Goal: Find specific page/section: Find specific page/section

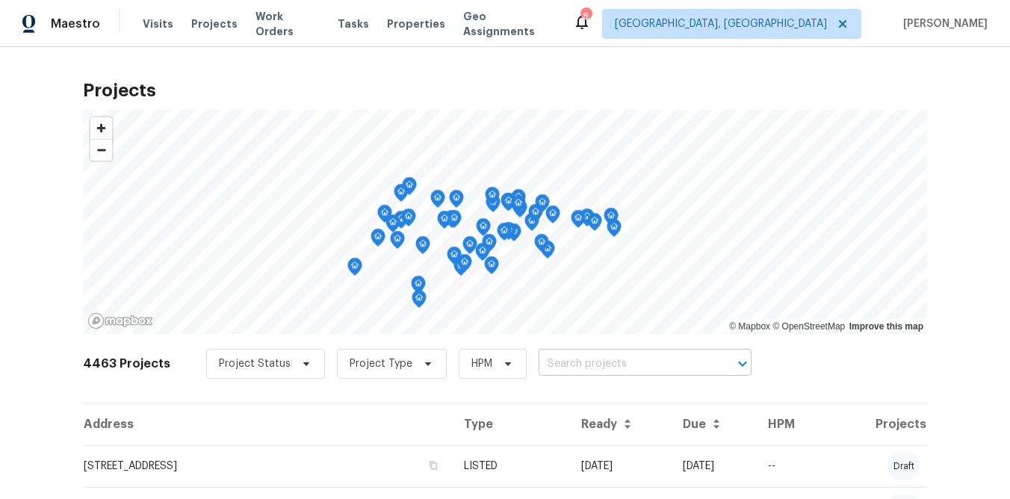
click at [629, 366] on input "text" at bounding box center [624, 364] width 171 height 23
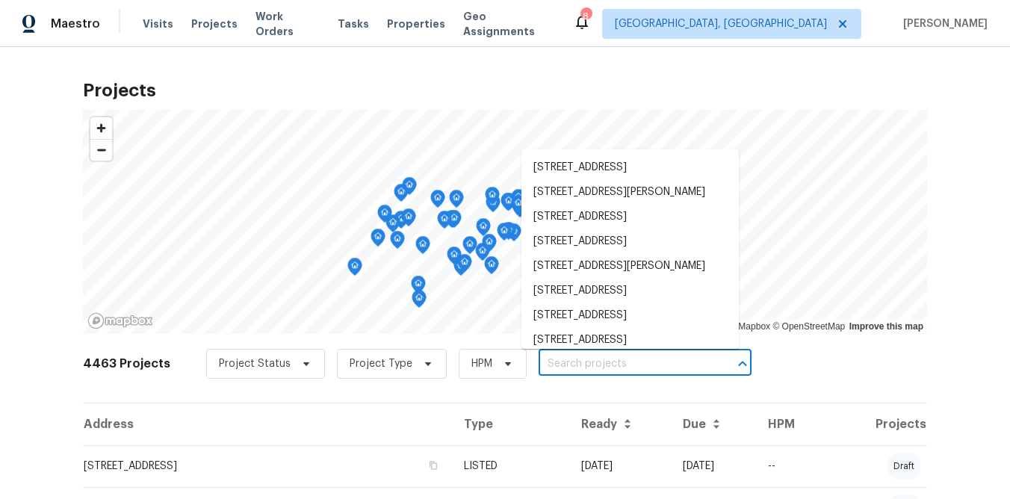
paste input "400 Lauryn Waverly Way"
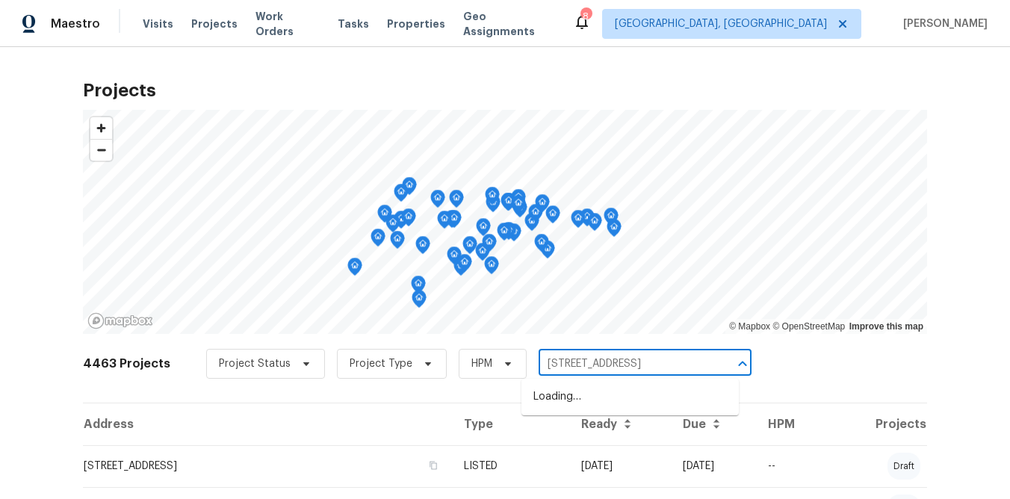
drag, startPoint x: 652, startPoint y: 360, endPoint x: 665, endPoint y: 359, distance: 12.7
click at [651, 360] on input "400 Lauryn Waverly Way" at bounding box center [624, 364] width 171 height 23
click at [668, 359] on input "400 Lauryn Waverly Way" at bounding box center [624, 364] width 171 height 23
type input "400 Lauryn Waverly Way"
click at [615, 407] on li "400 Lauryn Waverly Way, Greensboro, NC 27455" at bounding box center [629, 397] width 217 height 25
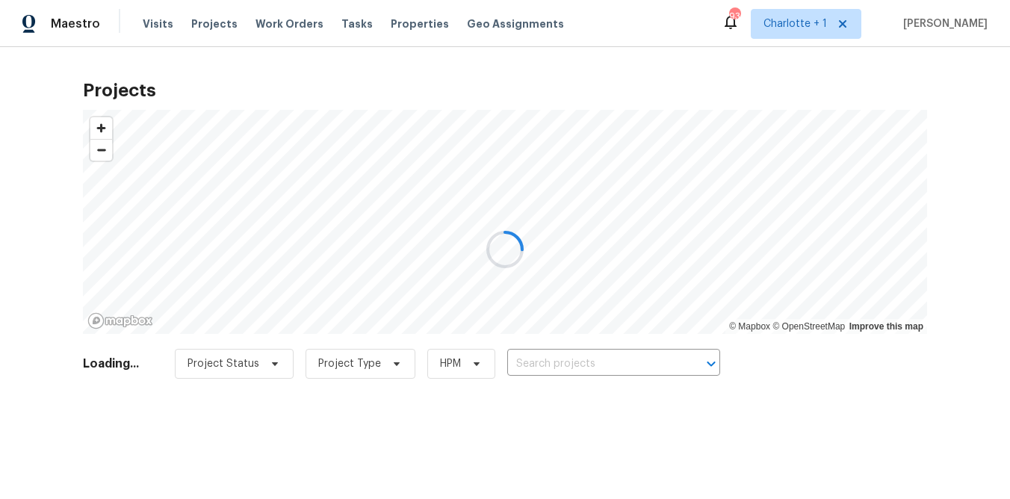
click at [934, 61] on div at bounding box center [505, 249] width 1010 height 499
drag, startPoint x: 416, startPoint y: 86, endPoint x: 383, endPoint y: 78, distance: 33.7
click at [416, 86] on div at bounding box center [505, 249] width 1010 height 499
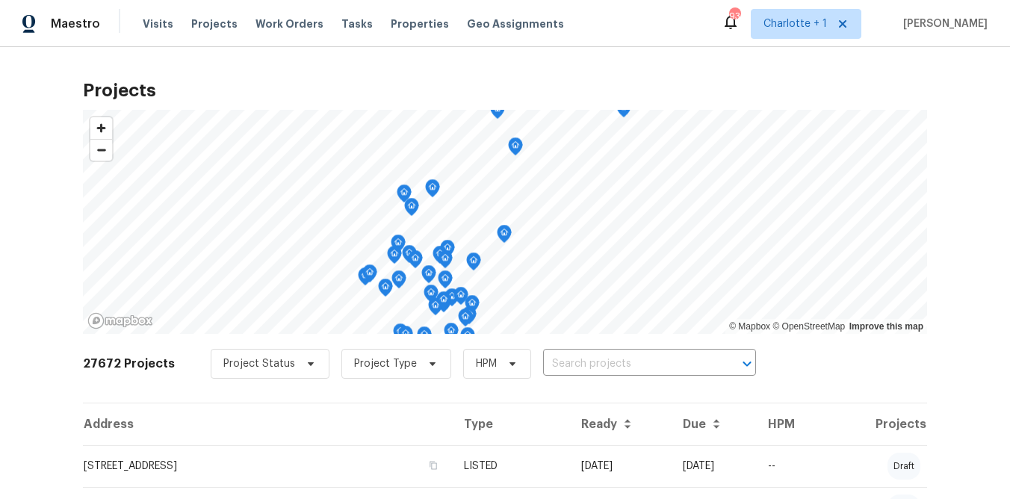
click at [622, 350] on div "Project Status Project Type HPM ​" at bounding box center [483, 364] width 545 height 30
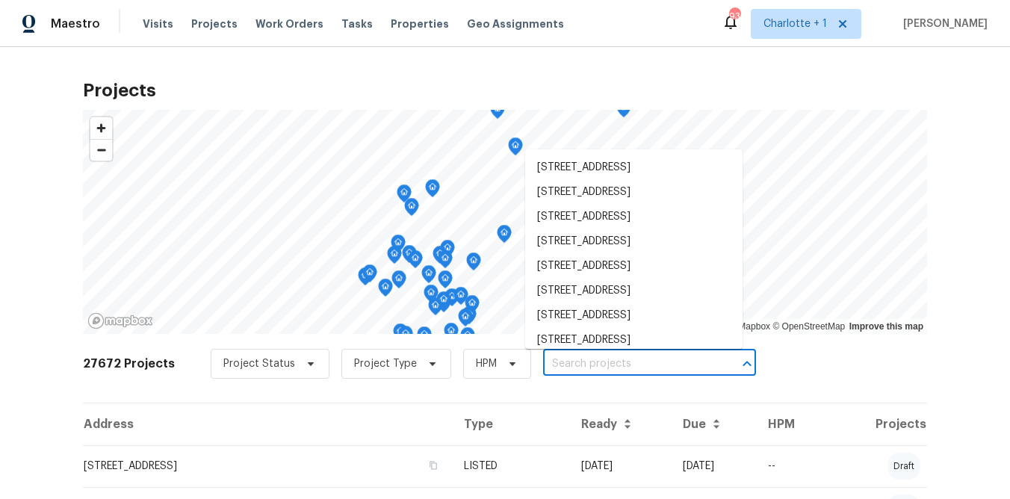
click at [620, 359] on input "text" at bounding box center [628, 364] width 171 height 23
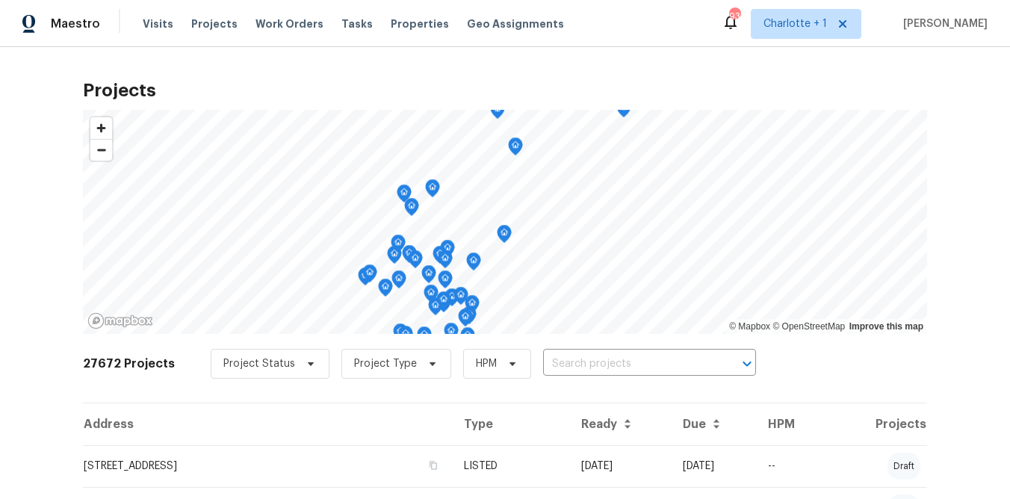
click at [793, 63] on div "Projects © Mapbox © OpenStreetMap Improve this map 27672 Projects Project Statu…" at bounding box center [505, 273] width 1010 height 452
click at [619, 371] on input "text" at bounding box center [628, 364] width 171 height 23
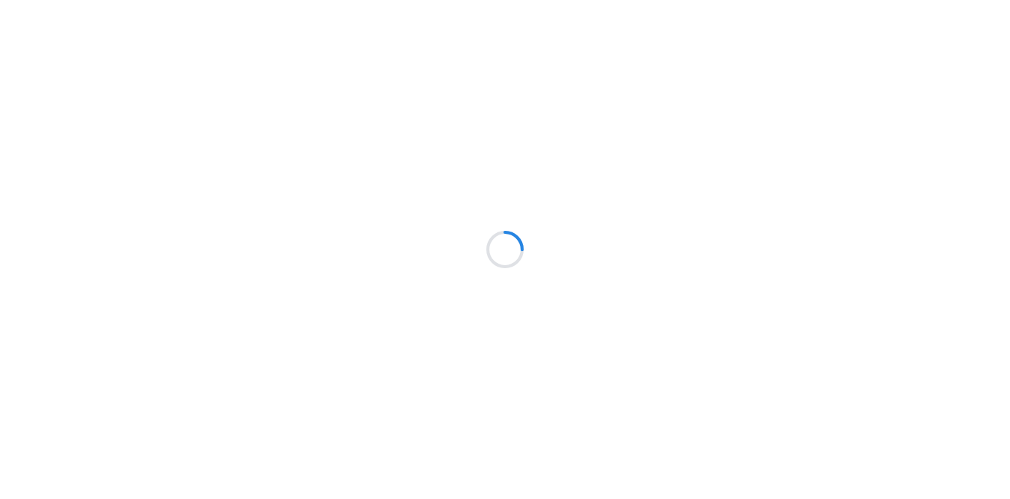
click at [34, 283] on div at bounding box center [505, 249] width 1010 height 499
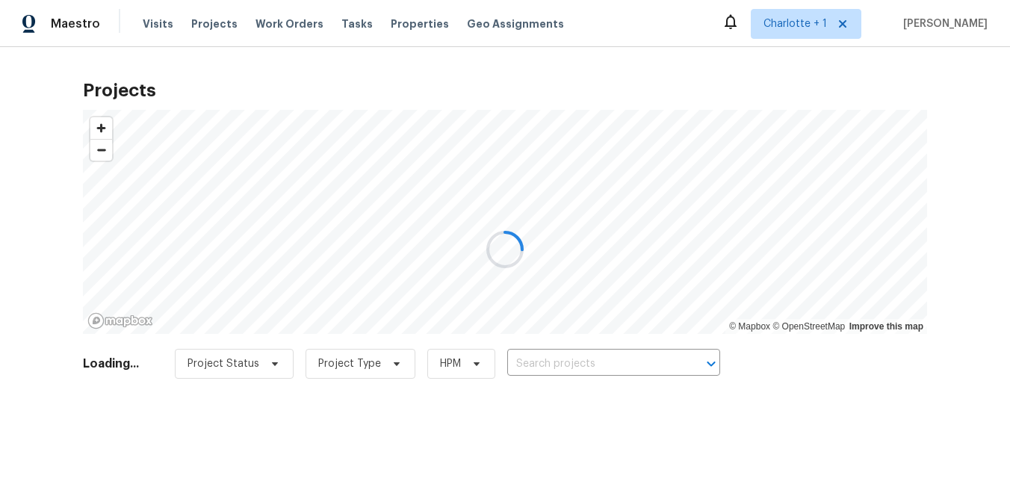
click at [581, 371] on div at bounding box center [505, 249] width 1010 height 499
click at [953, 176] on div at bounding box center [505, 249] width 1010 height 499
click at [968, 120] on div at bounding box center [505, 249] width 1010 height 499
click at [580, 362] on div at bounding box center [505, 249] width 1010 height 499
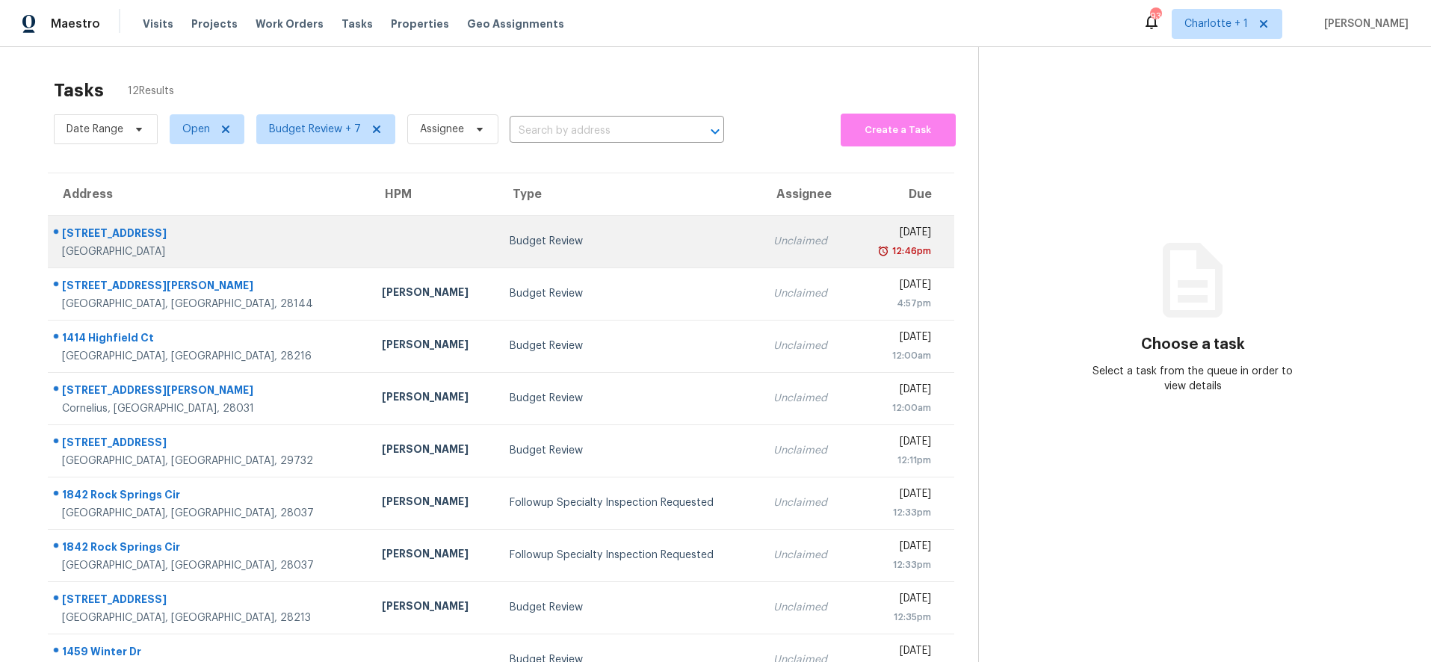
click at [370, 256] on td at bounding box center [434, 241] width 128 height 52
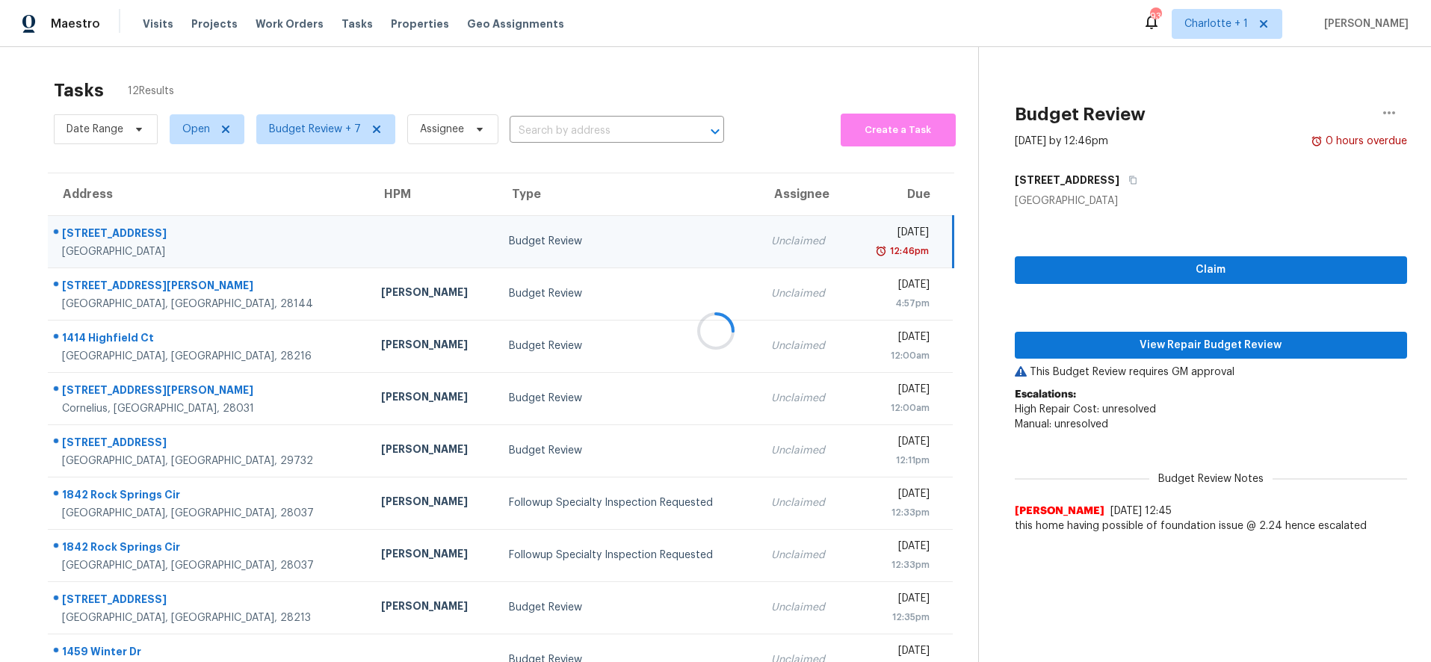
click at [537, 253] on div at bounding box center [715, 331] width 1431 height 662
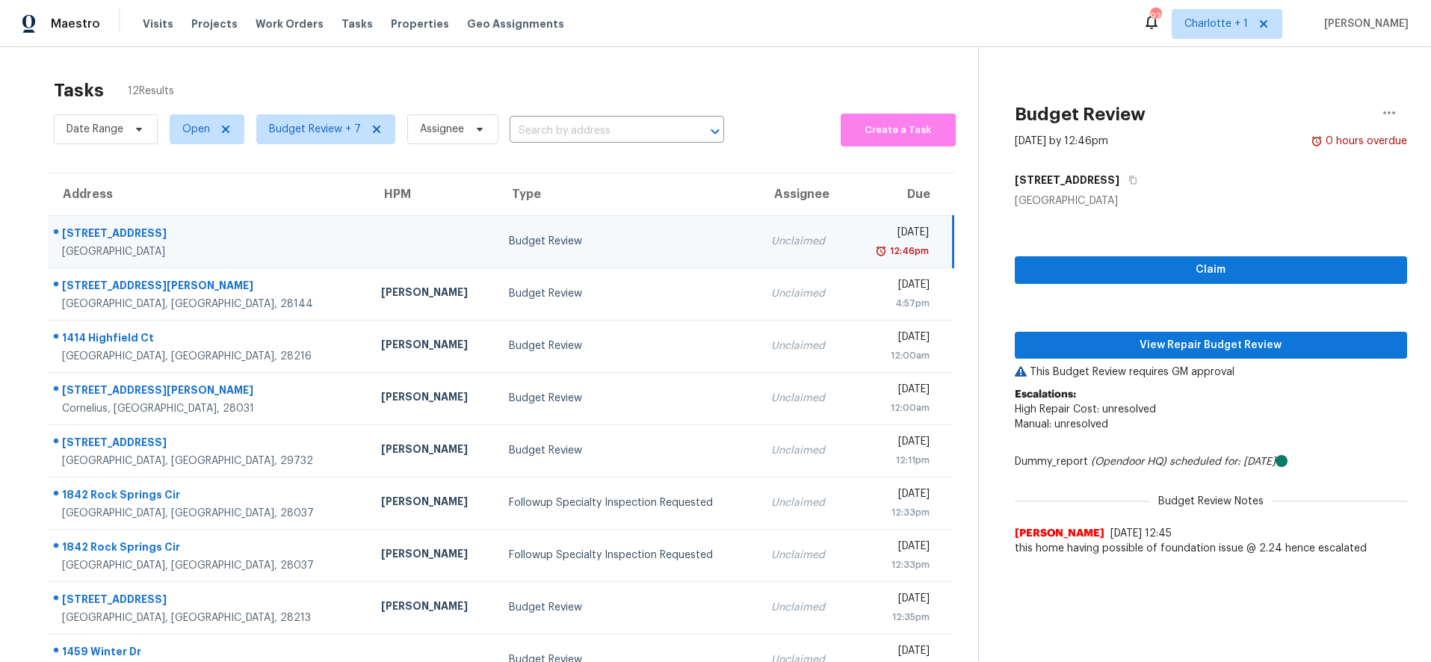
click at [509, 235] on div "Budget Review" at bounding box center [628, 241] width 239 height 15
click at [1164, 354] on button "View Repair Budget Review" at bounding box center [1211, 346] width 393 height 28
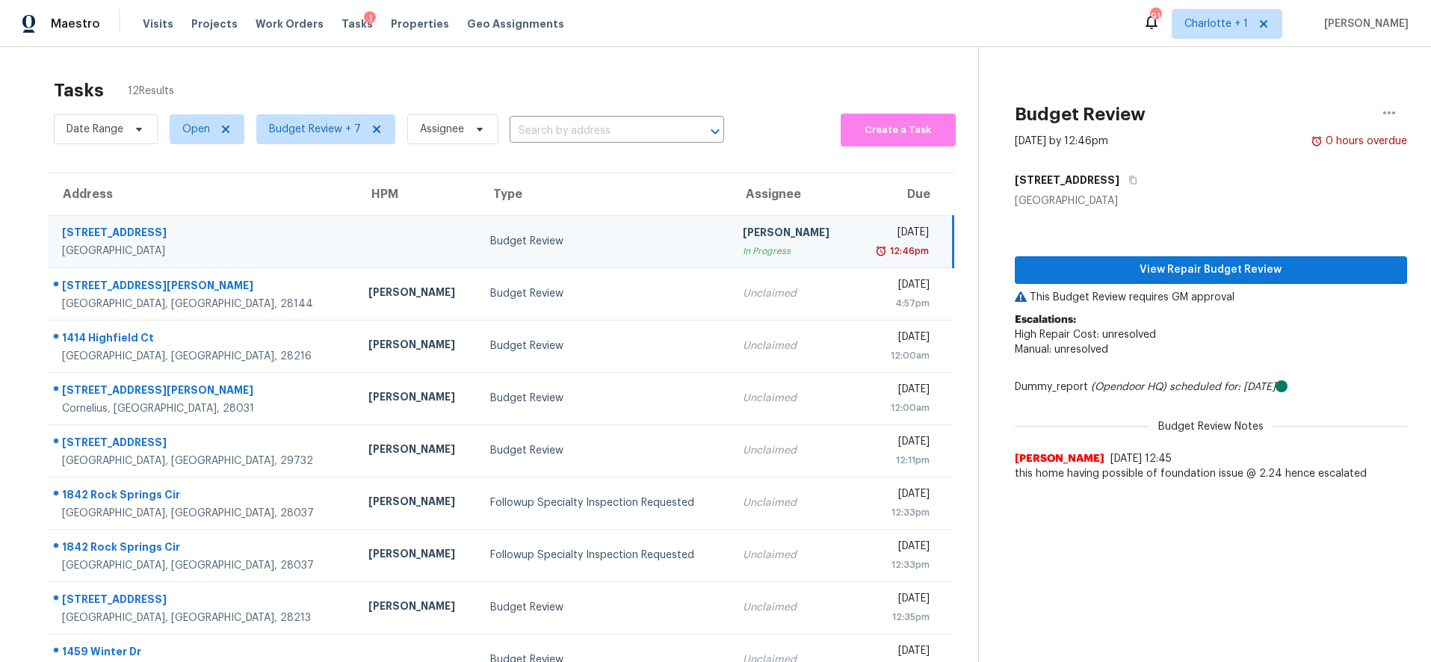
click at [600, 84] on div "Tasks 12 Results" at bounding box center [516, 90] width 924 height 39
click at [1264, 263] on span "View Repair Budget Review" at bounding box center [1210, 270] width 369 height 19
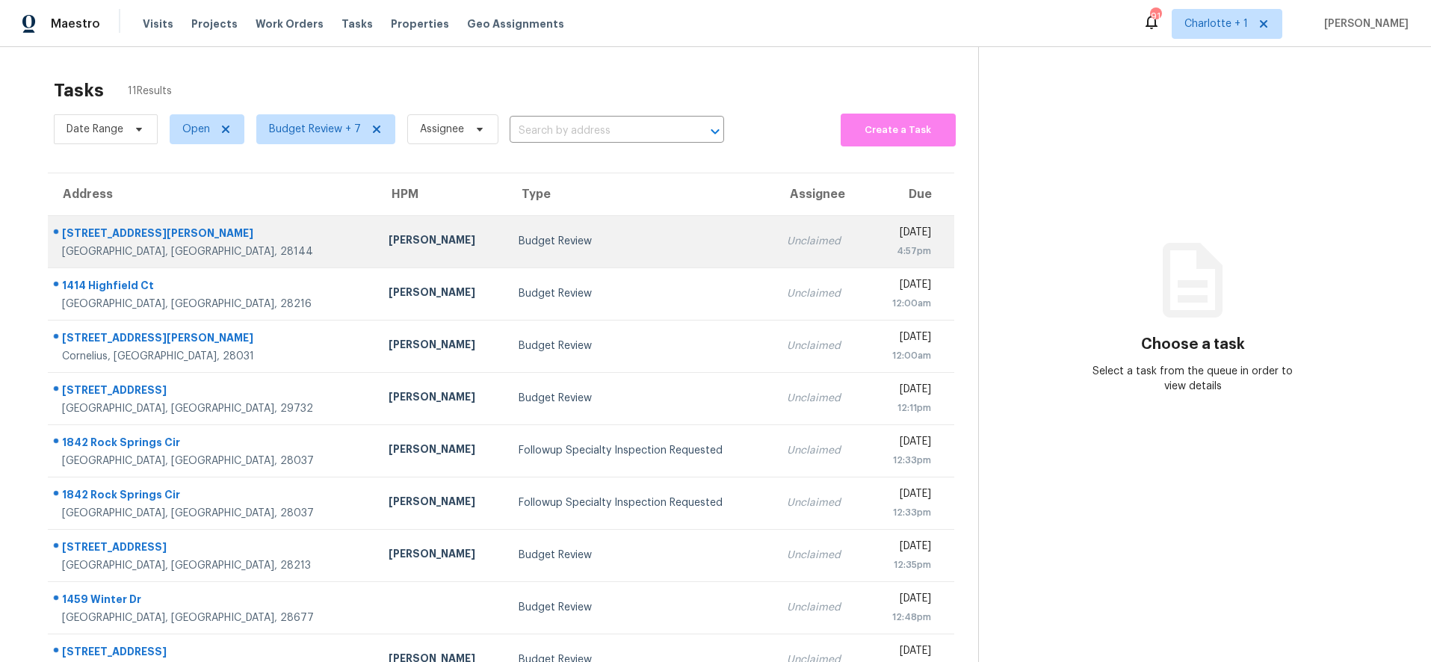
click at [388, 240] on div "Chip Hunter" at bounding box center [441, 241] width 106 height 19
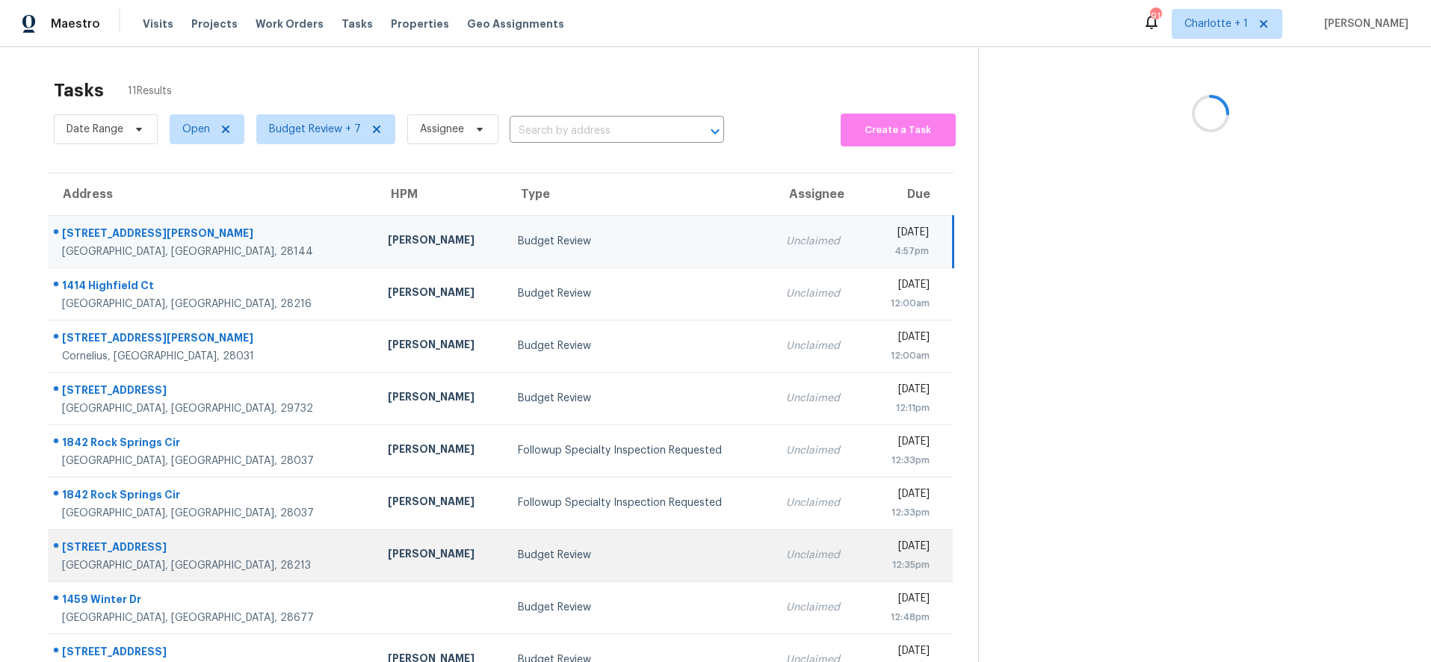
scroll to position [127, 0]
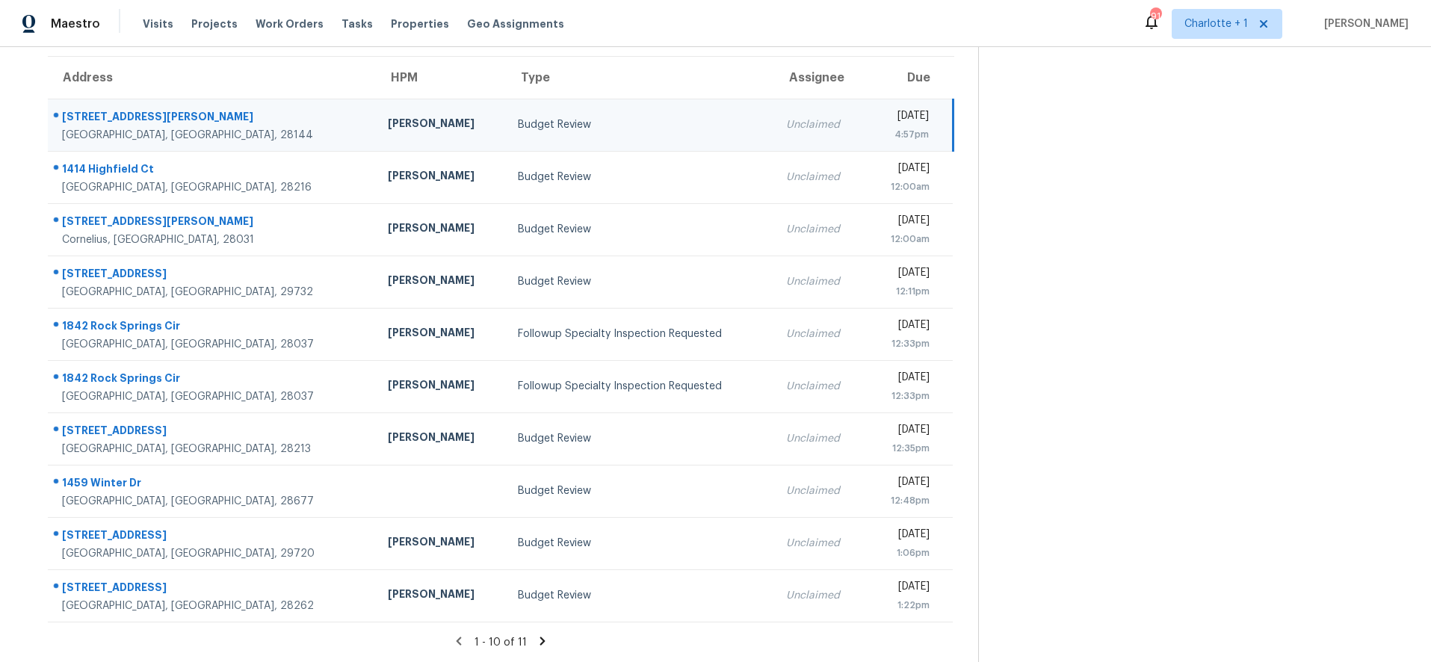
click at [536, 634] on icon at bounding box center [542, 640] width 13 height 13
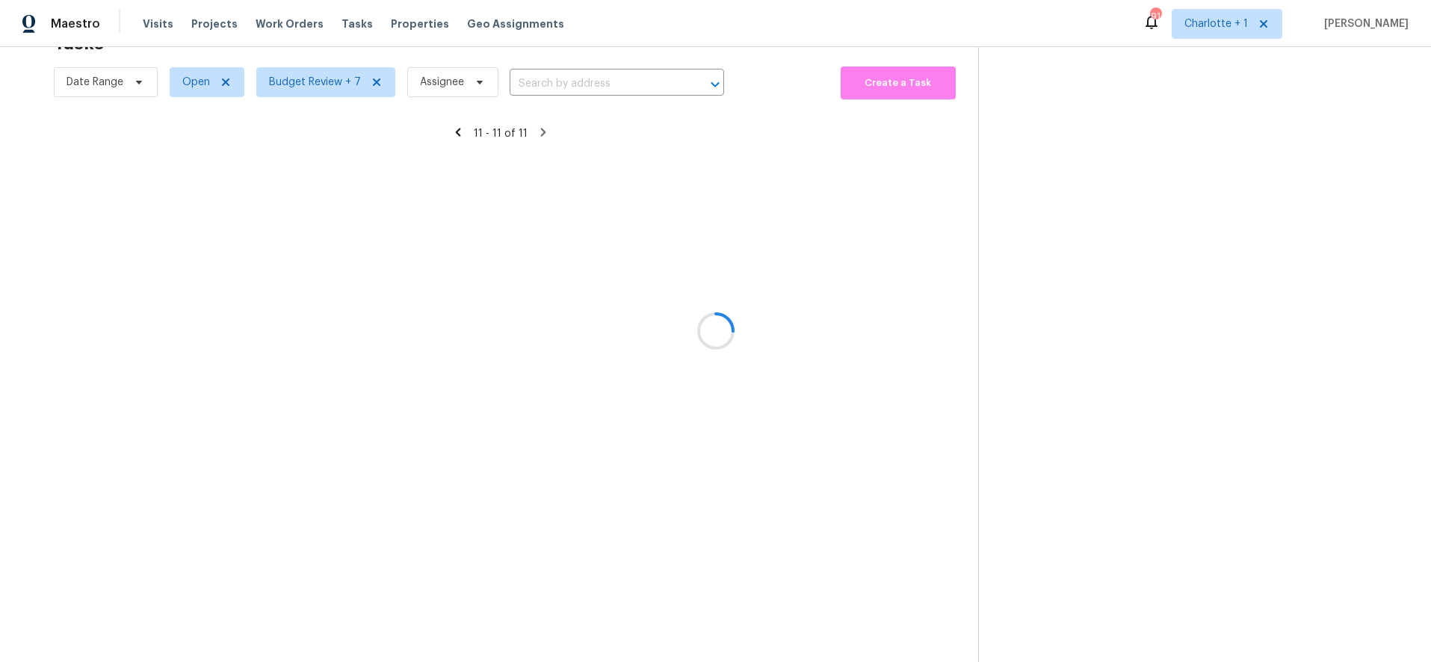
scroll to position [58, 0]
click at [322, 150] on div at bounding box center [715, 331] width 1431 height 662
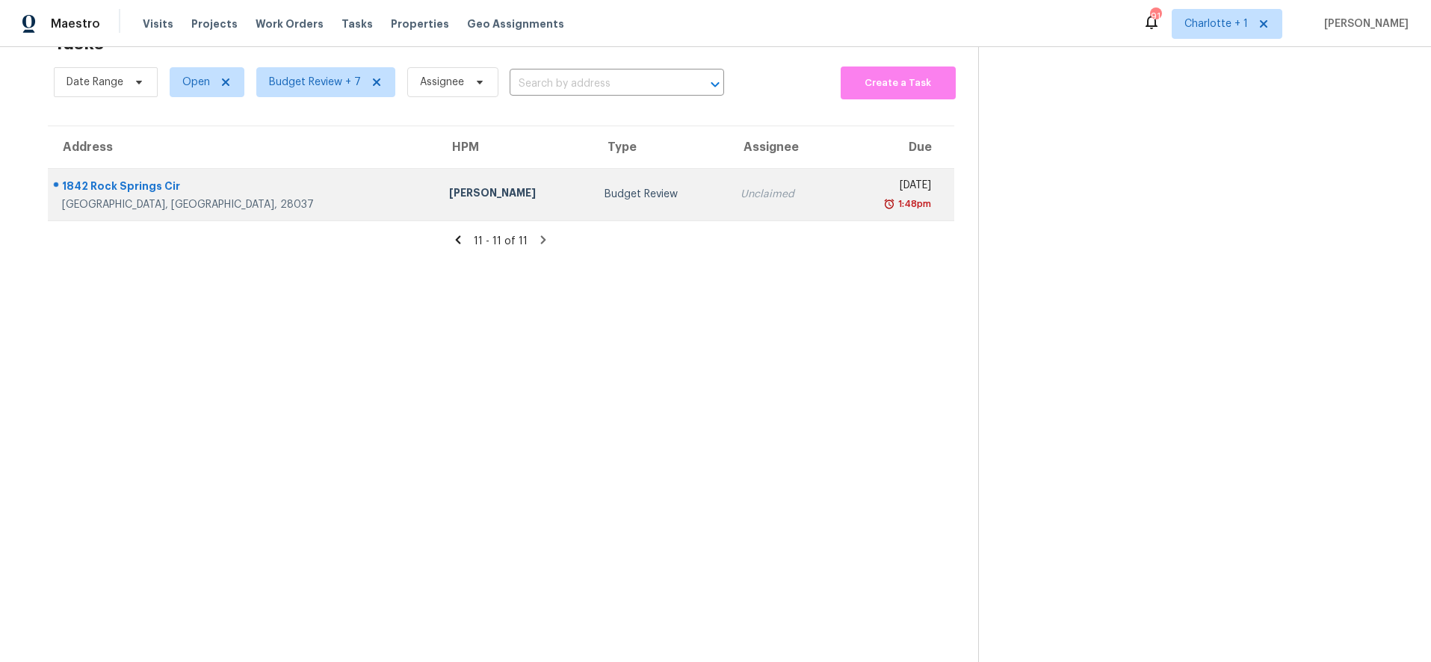
click at [449, 189] on div "Greg Janiak" at bounding box center [514, 194] width 131 height 19
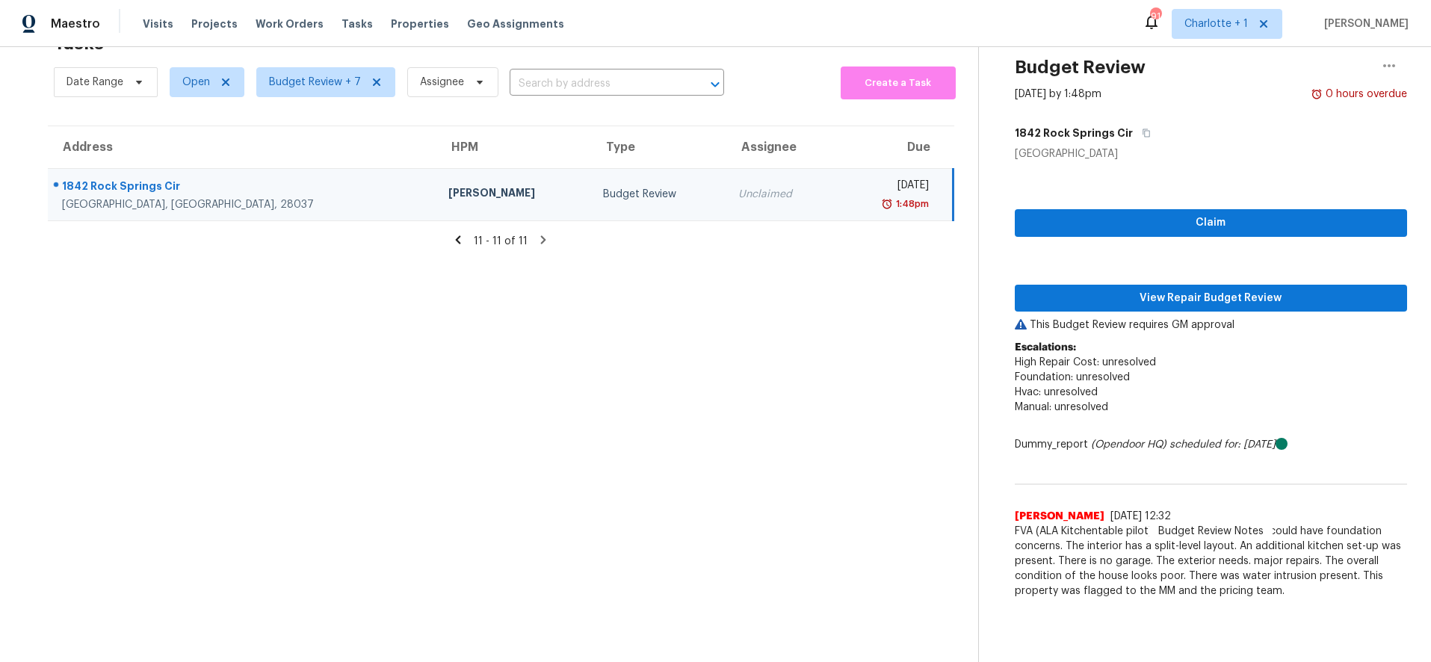
click at [262, 179] on div "1842 Rock Springs Cir" at bounding box center [243, 188] width 362 height 19
click at [1194, 289] on span "View Repair Budget Review" at bounding box center [1210, 298] width 369 height 19
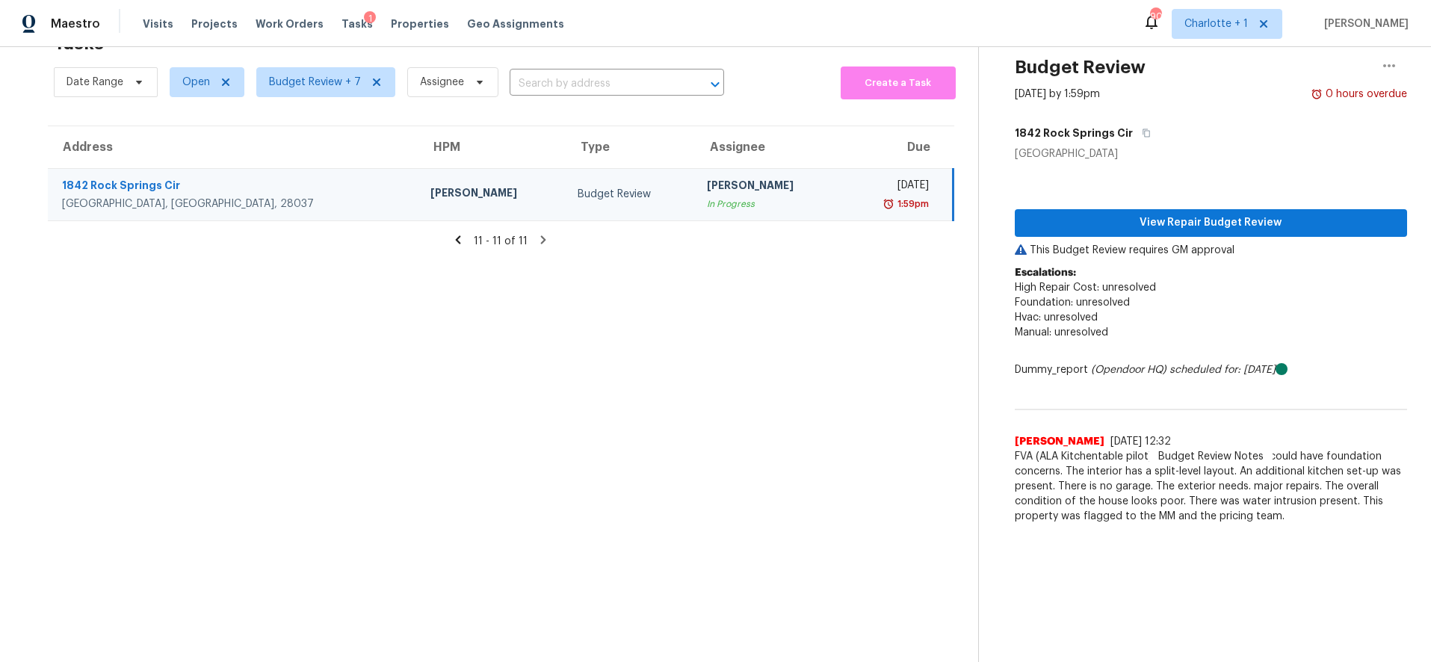
drag, startPoint x: 283, startPoint y: 296, endPoint x: 244, endPoint y: 182, distance: 120.0
click at [282, 296] on section "Tasks 11 Results Date Range Open Budget Review + 7 Assignee ​ Create a Task Add…" at bounding box center [501, 343] width 954 height 638
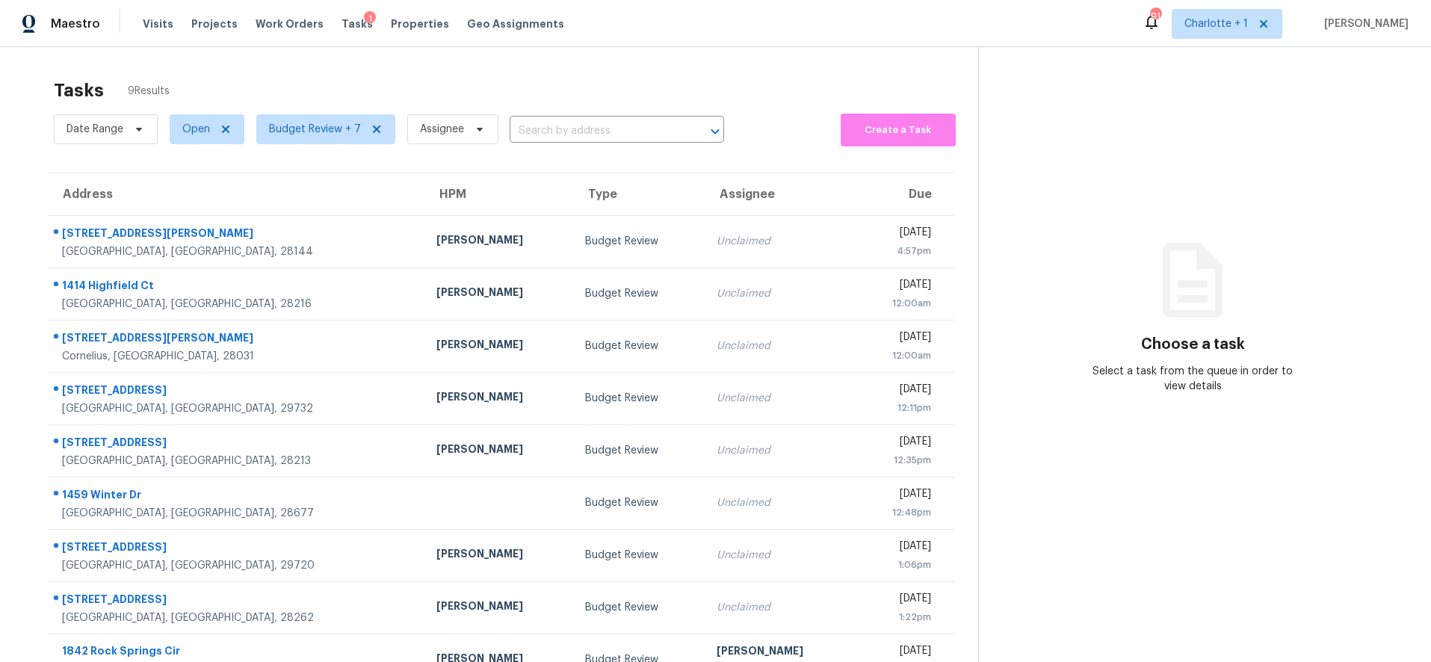
click at [167, 49] on div "Tasks 9 Results Date Range Open Budget Review + 7 Assignee ​ Create a Task Addr…" at bounding box center [715, 378] width 1431 height 662
click at [164, 57] on div "Tasks 9 Results Date Range Open Budget Review + 7 Assignee ​ Create a Task Addr…" at bounding box center [715, 378] width 1431 height 662
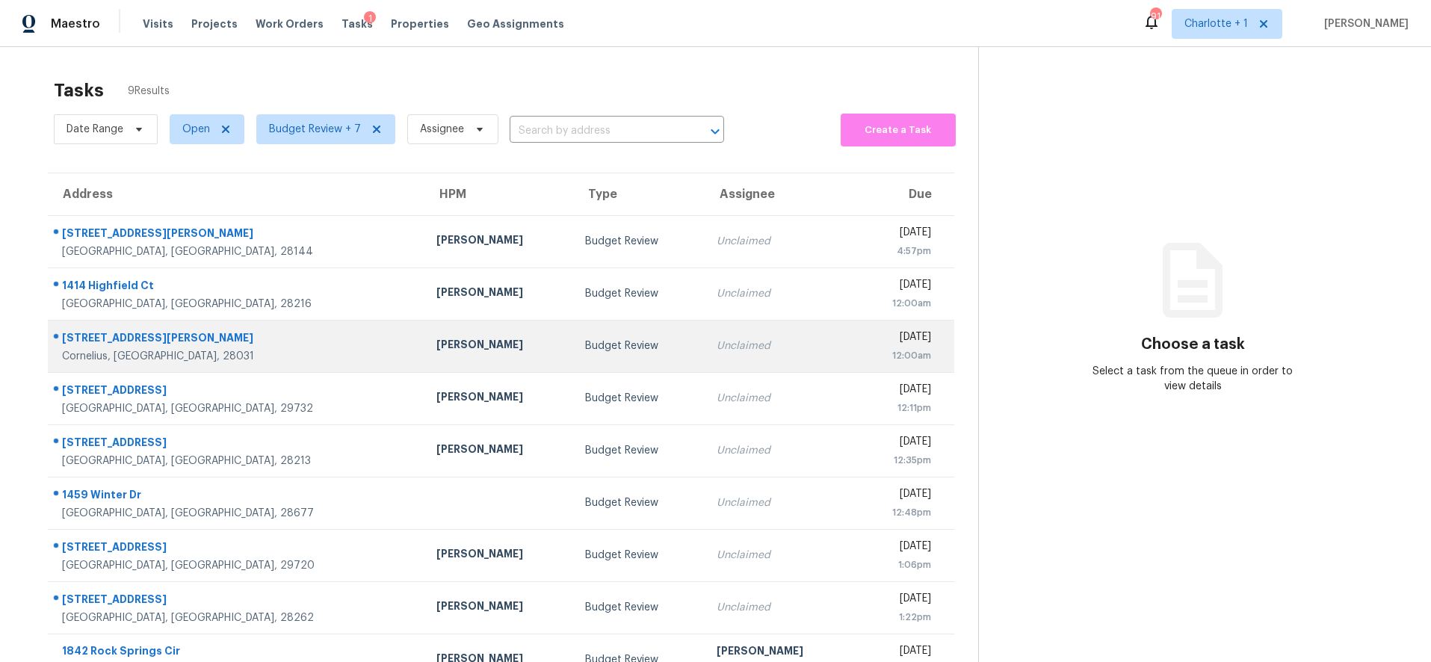
scroll to position [58, 0]
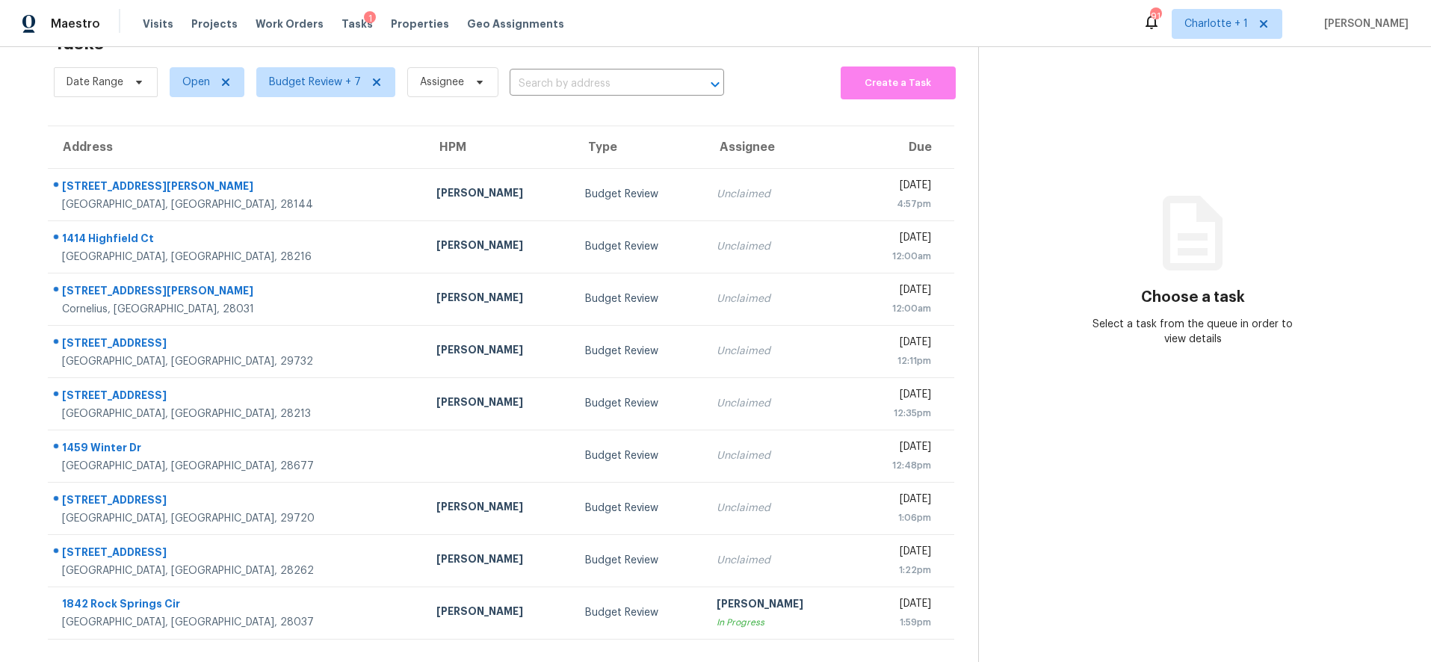
click at [997, 30] on div "Maestro Visits Projects Work Orders Tasks 1 Properties Geo Assignments 91 Charl…" at bounding box center [715, 23] width 1431 height 47
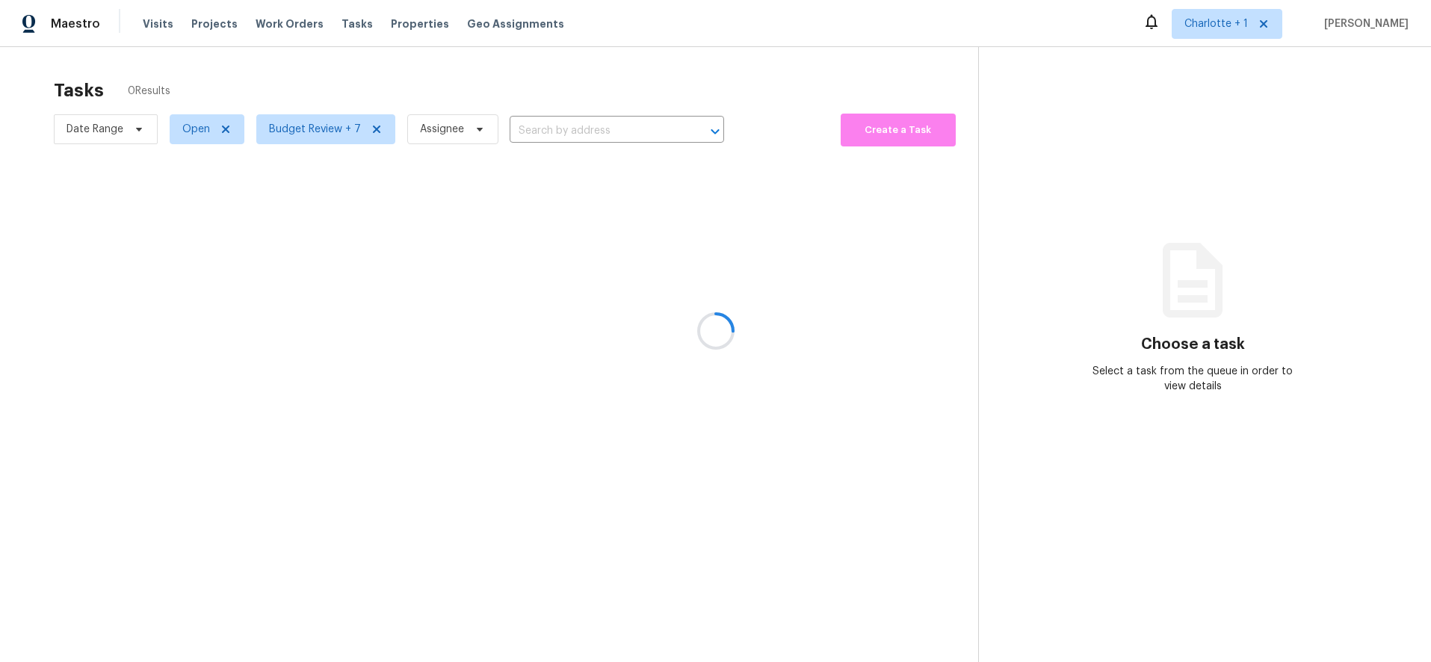
click at [247, 76] on div at bounding box center [715, 331] width 1431 height 662
click at [198, 21] on div at bounding box center [715, 331] width 1431 height 662
click at [202, 12] on div at bounding box center [715, 331] width 1431 height 662
click at [203, 20] on div at bounding box center [715, 331] width 1431 height 662
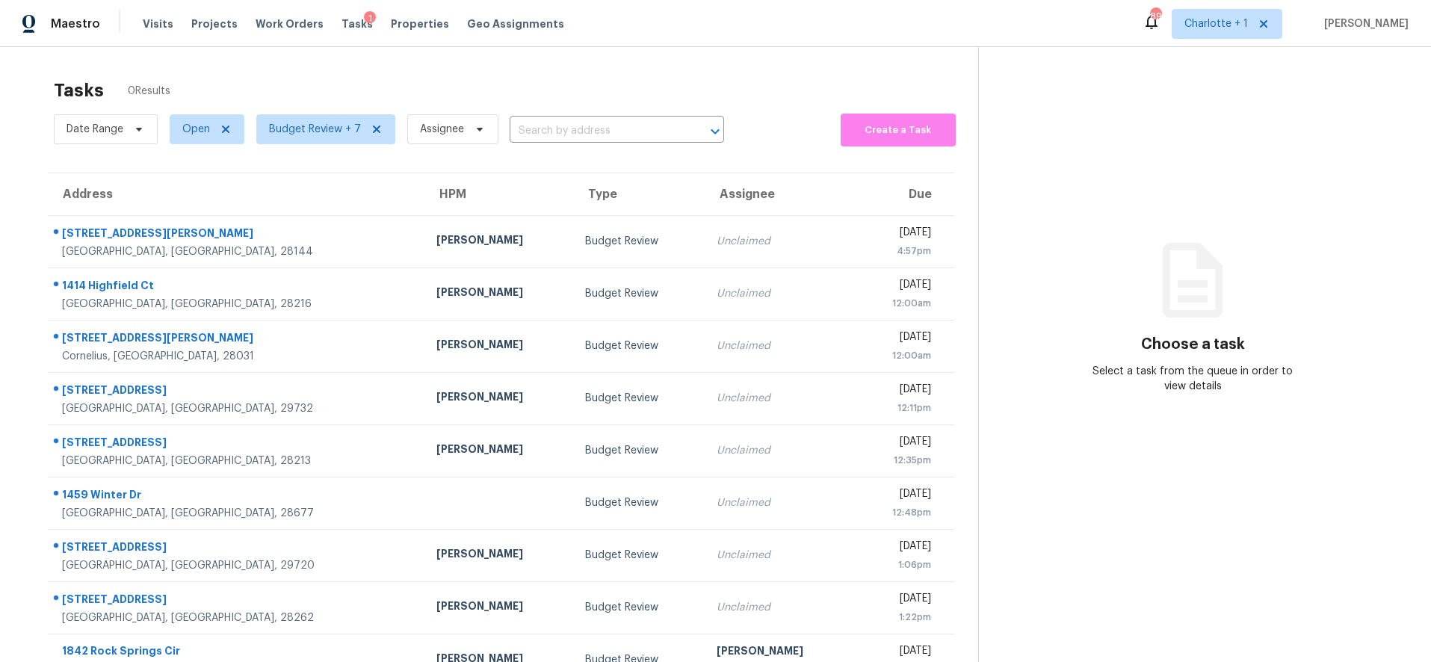
click at [244, 21] on div "Visits Projects Work Orders Tasks 1 Properties Geo Assignments" at bounding box center [362, 24] width 439 height 30
click at [201, 22] on span "Projects" at bounding box center [214, 23] width 46 height 15
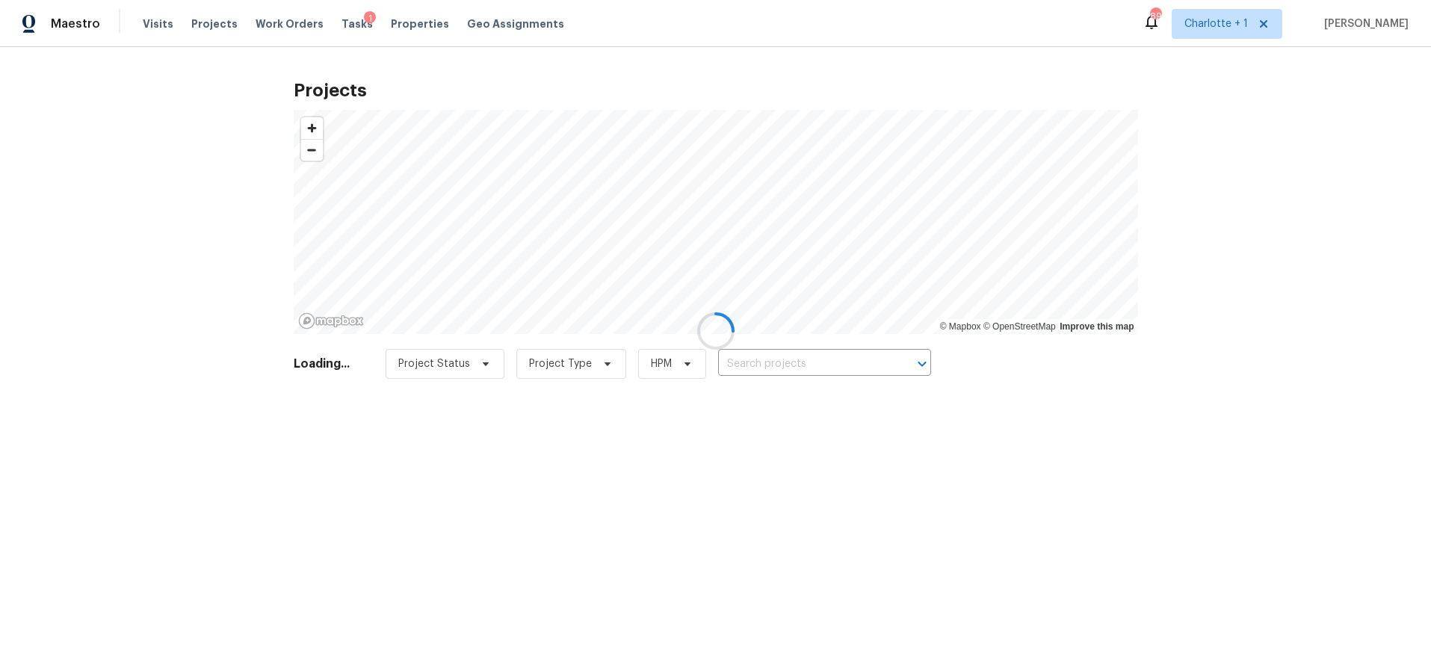
click at [876, 353] on div at bounding box center [715, 331] width 1431 height 662
click at [818, 362] on div at bounding box center [715, 331] width 1431 height 662
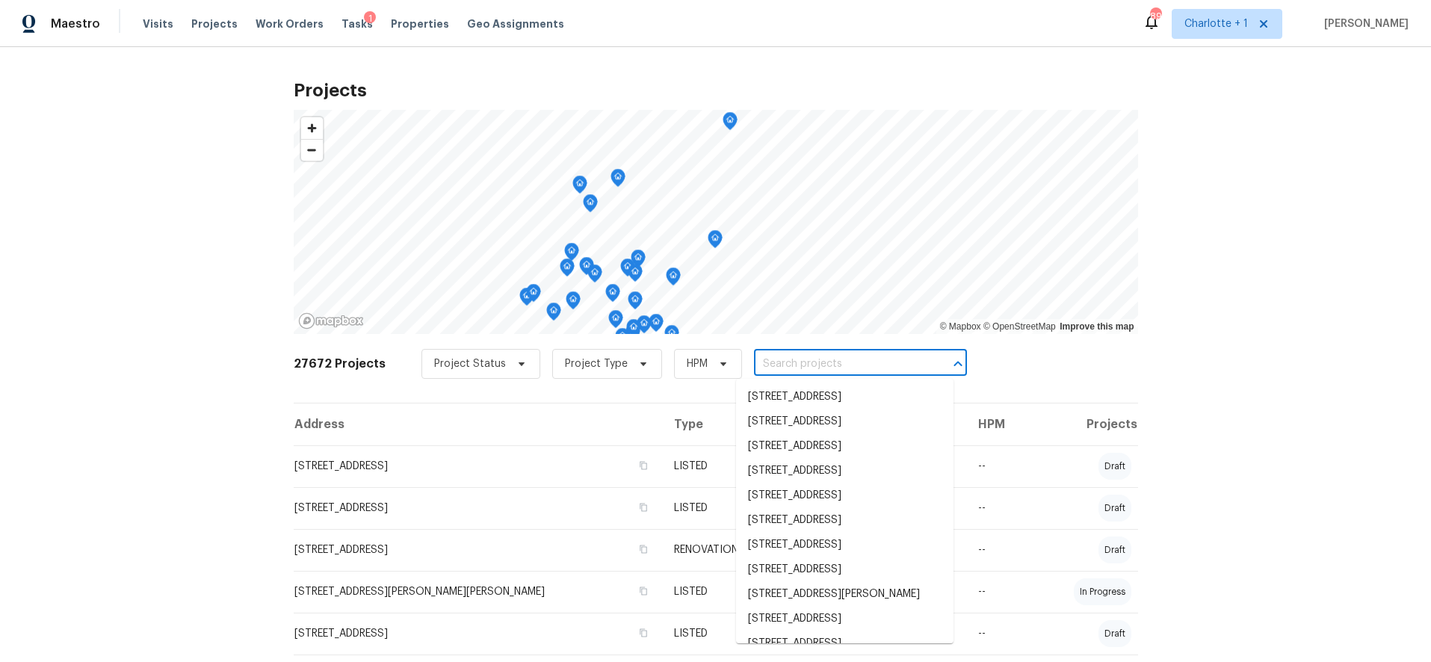
click at [858, 366] on input "text" at bounding box center [839, 364] width 171 height 23
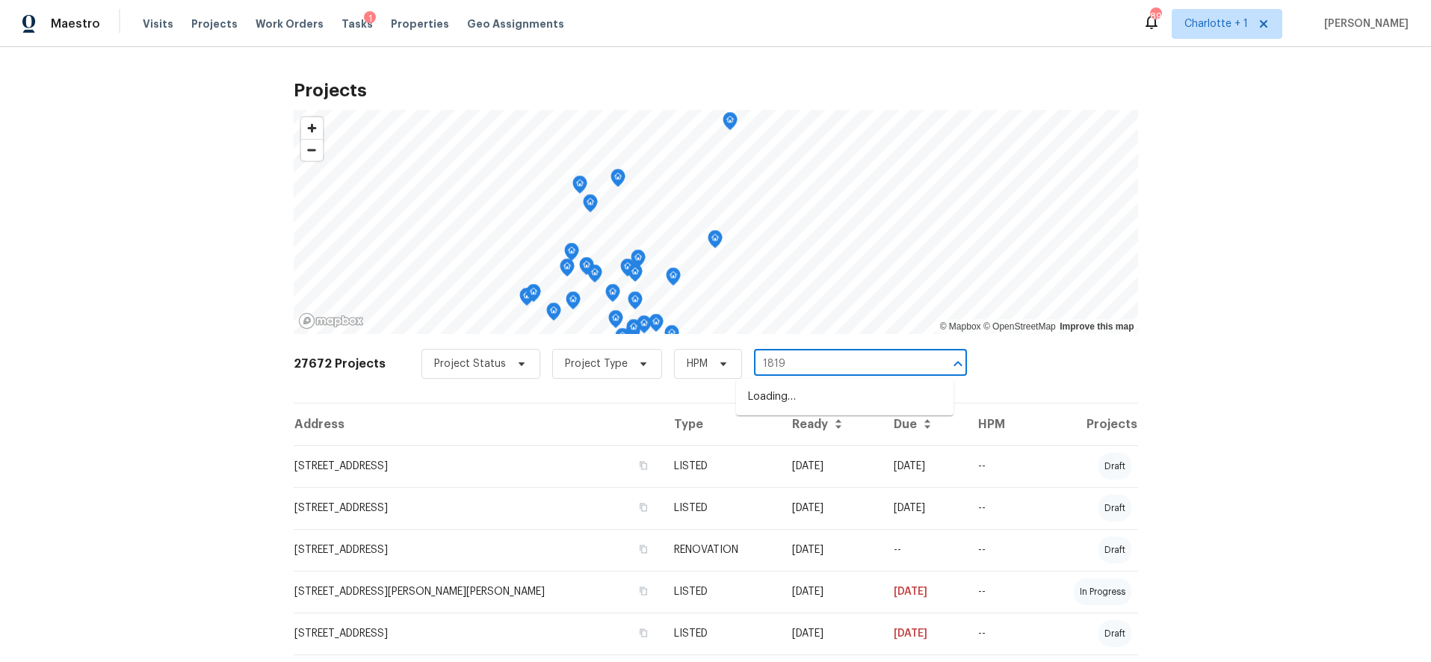
type input "1819 d"
click at [816, 393] on li "1819 Danbury St, Gastonia, NC 28052" at bounding box center [844, 397] width 217 height 25
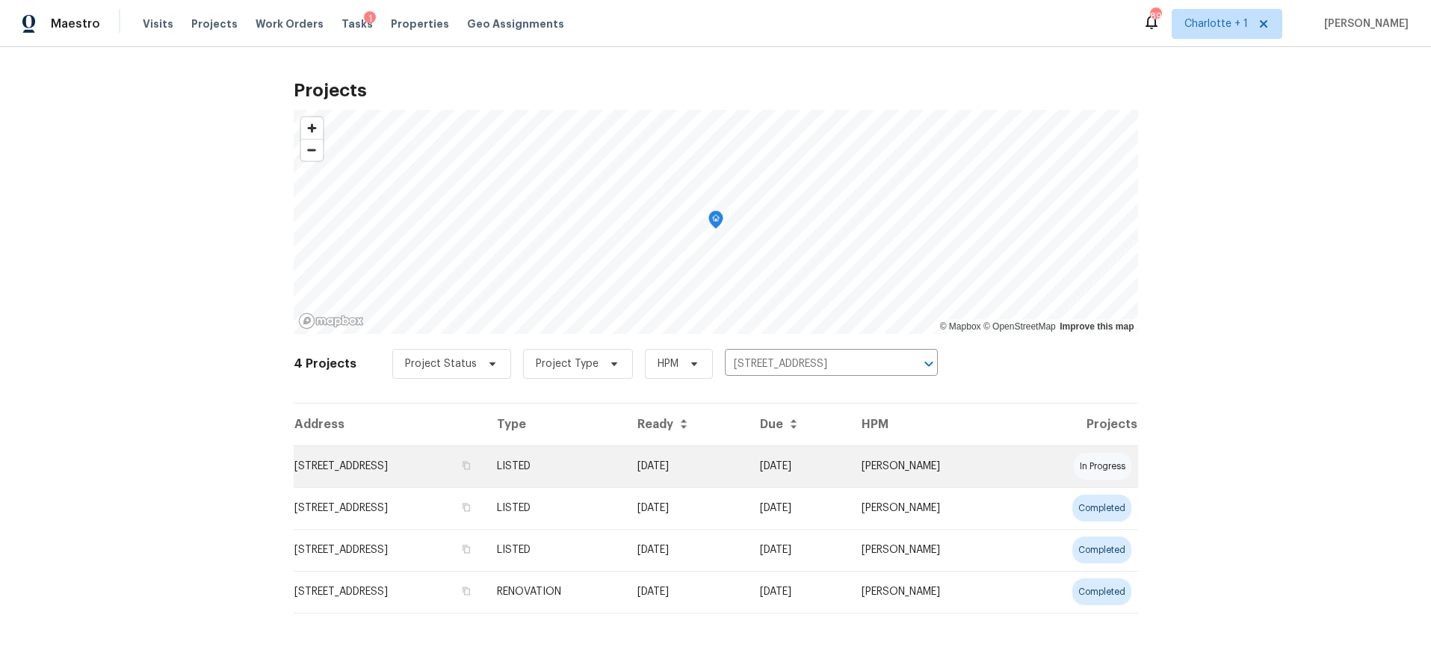
click at [466, 471] on td "1819 Danbury St, Gastonia, NC 28052" at bounding box center [389, 466] width 191 height 42
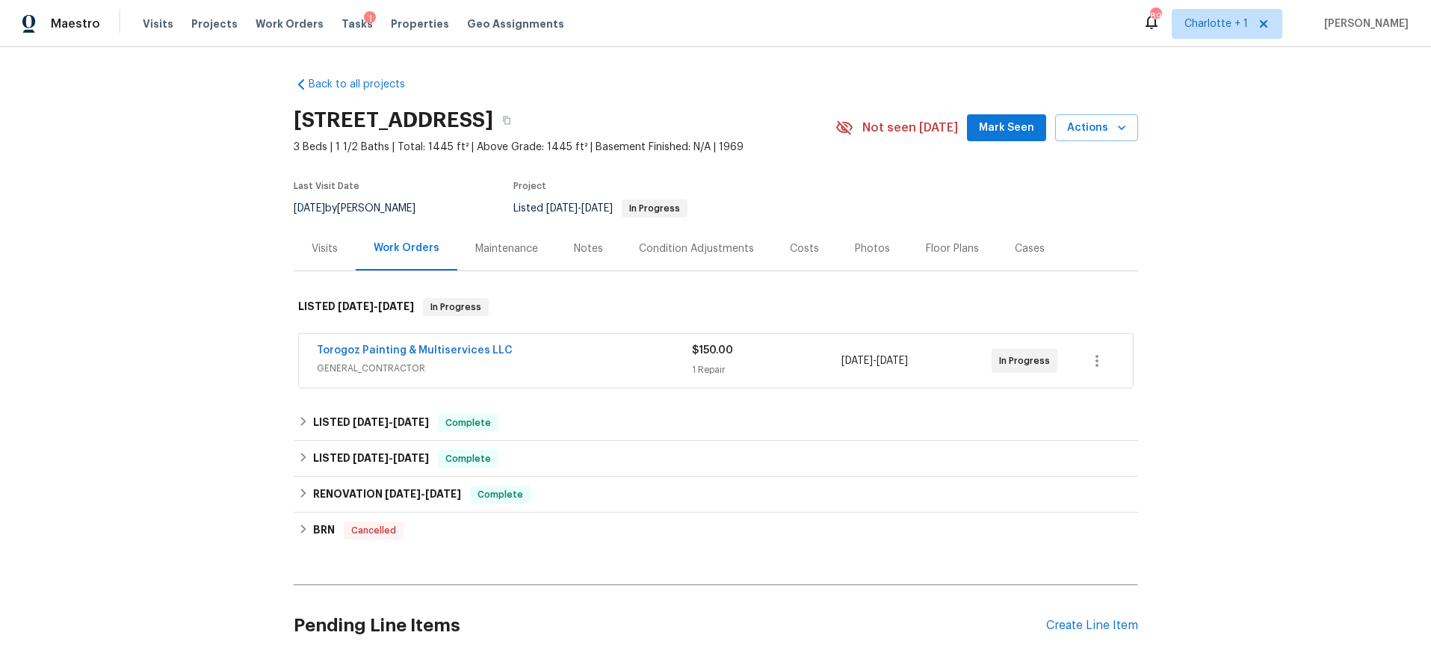
click at [810, 261] on div "Costs" at bounding box center [804, 248] width 65 height 44
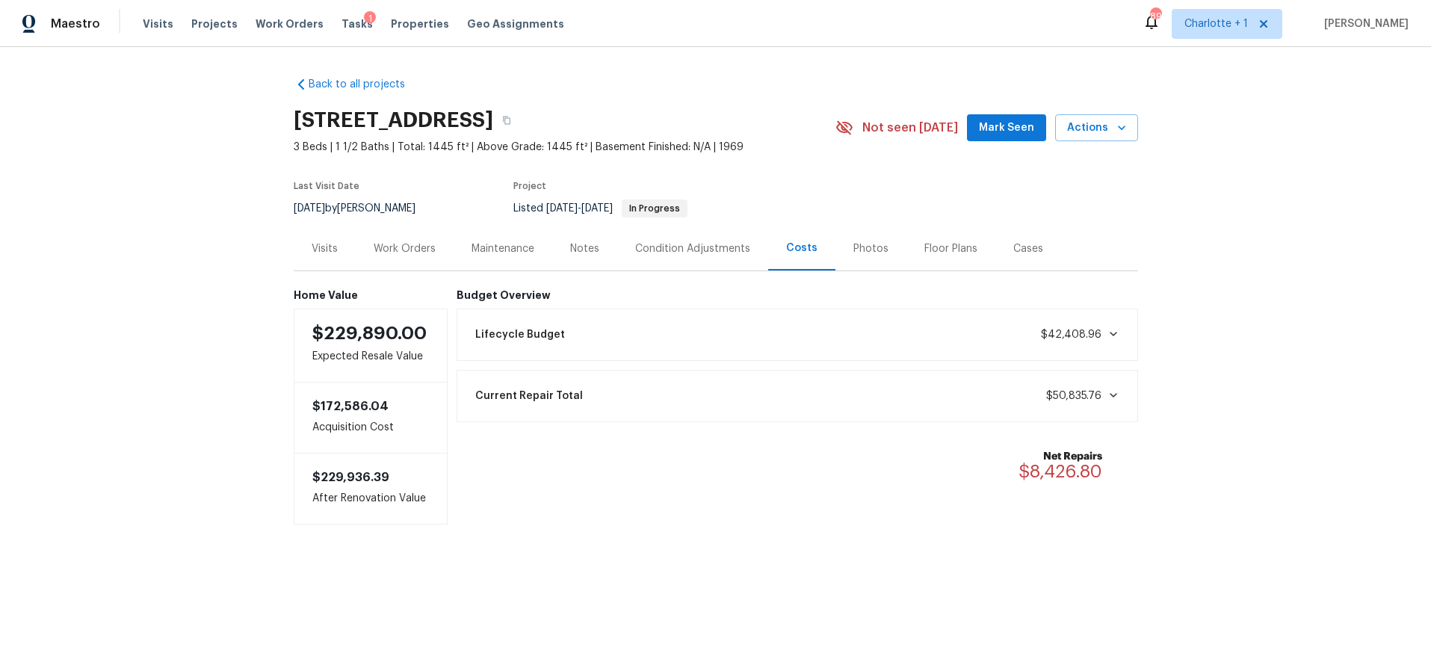
drag, startPoint x: 1213, startPoint y: 226, endPoint x: 1213, endPoint y: 21, distance: 204.7
click at [1212, 221] on div "Back to all projects 1819 Danbury St, Gastonia, NC 28052 3 Beds | 1 1/2 Baths |…" at bounding box center [715, 330] width 1431 height 567
click at [377, 242] on div "Work Orders" at bounding box center [405, 248] width 62 height 15
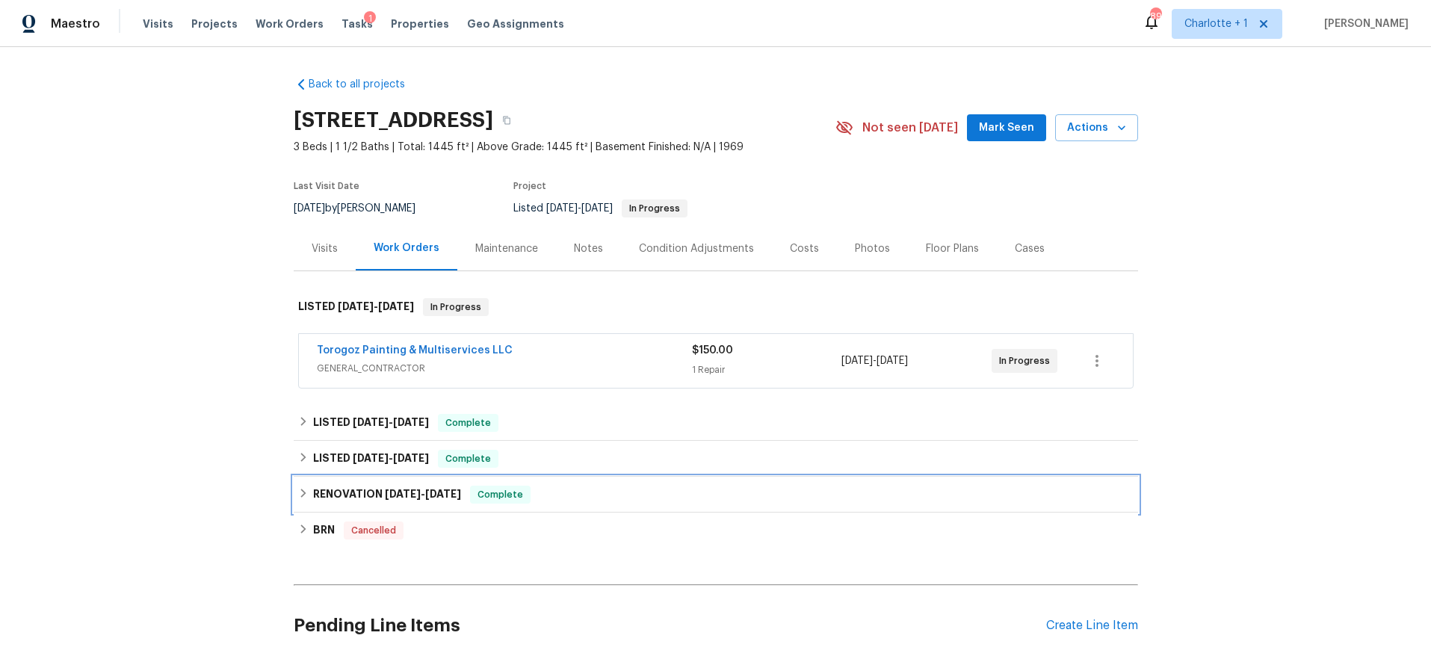
click at [320, 489] on h6 "RENOVATION 5/30/24 - 7/25/24" at bounding box center [387, 495] width 148 height 18
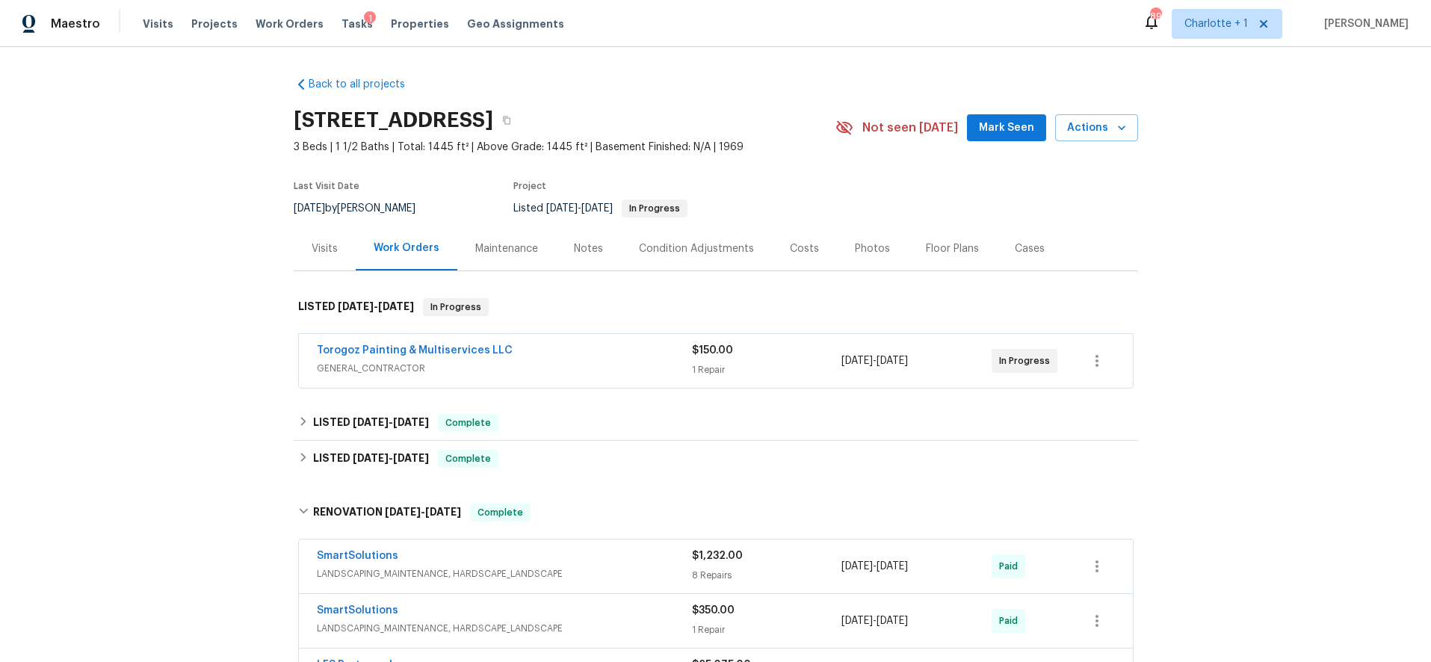
click at [182, 13] on div "Visits Projects Work Orders Tasks 1 Properties Geo Assignments" at bounding box center [362, 24] width 439 height 30
click at [191, 19] on span "Projects" at bounding box center [214, 23] width 46 height 15
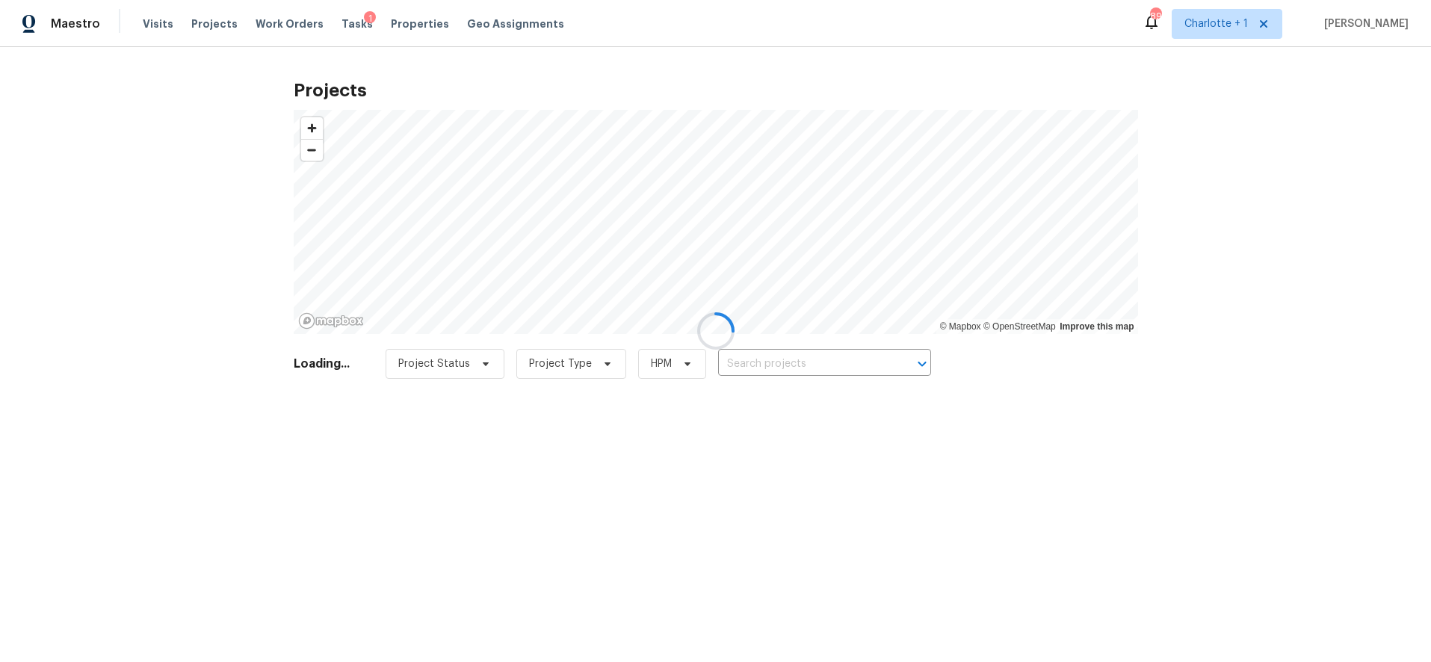
click at [818, 377] on div at bounding box center [715, 331] width 1431 height 662
click at [1200, 253] on div at bounding box center [715, 331] width 1431 height 662
click at [861, 67] on div at bounding box center [715, 331] width 1431 height 662
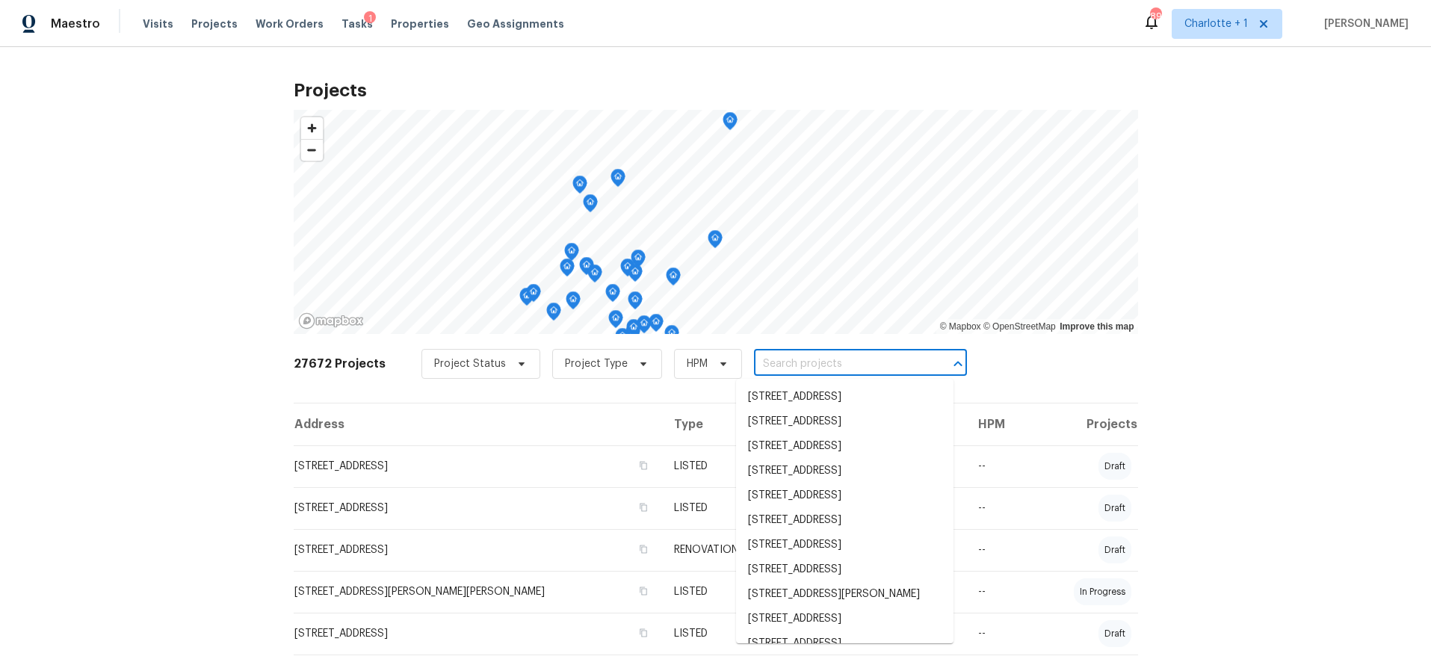
click at [802, 374] on input "text" at bounding box center [839, 364] width 171 height 23
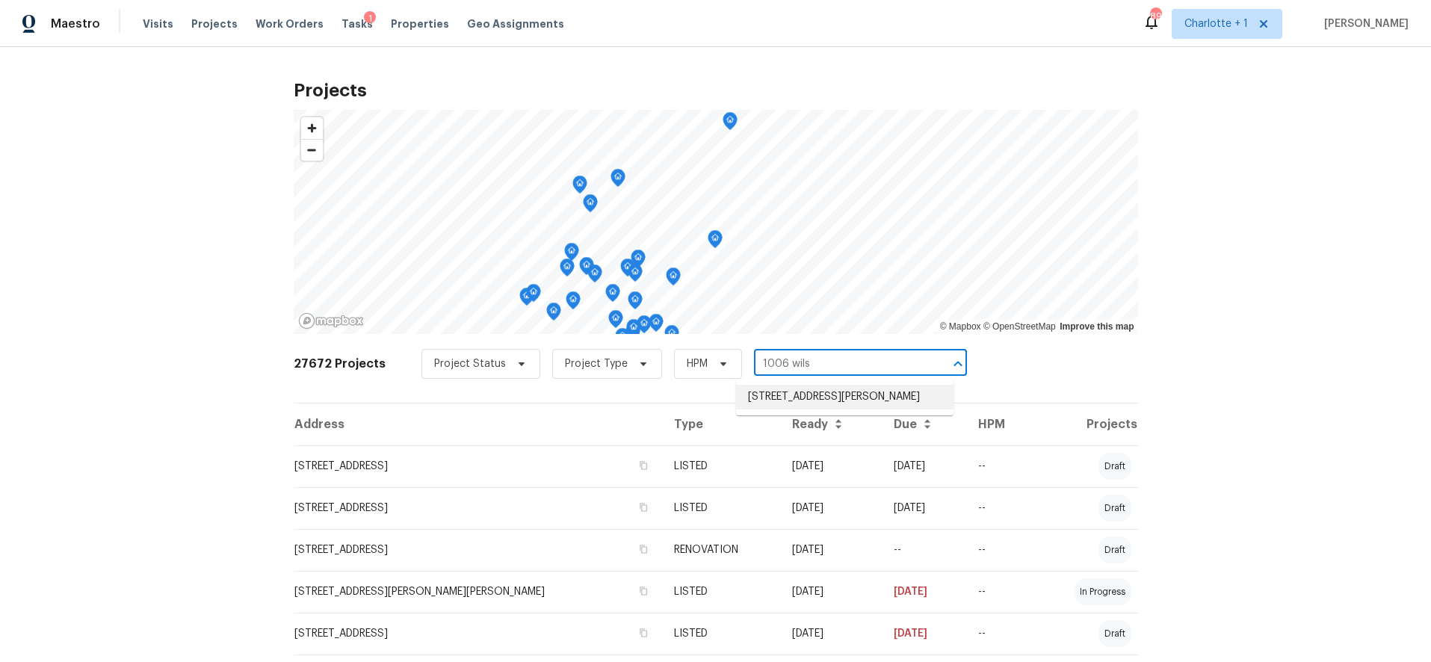
type input "1006 wils"
click at [719, 391] on div "27672 Projects Project Status Project Type HPM ​" at bounding box center [716, 373] width 844 height 60
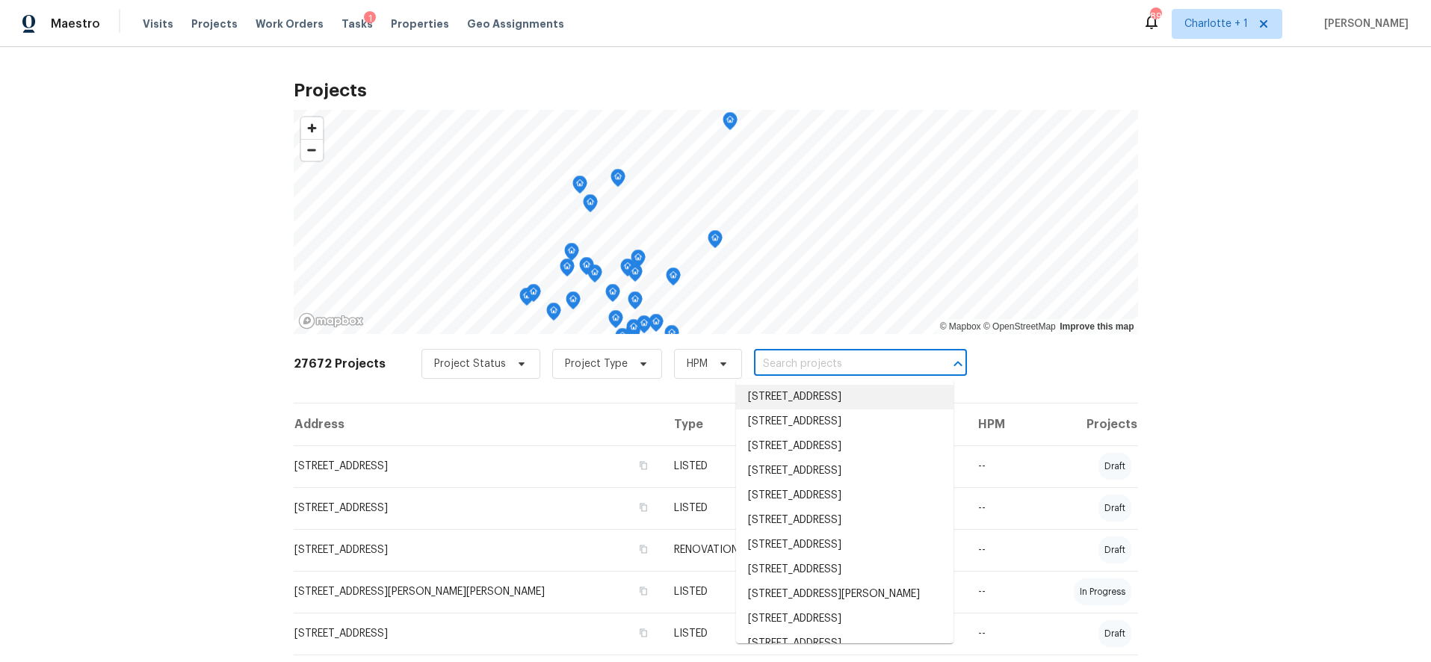
click at [779, 374] on input "text" at bounding box center [839, 364] width 171 height 23
type input "1006 w"
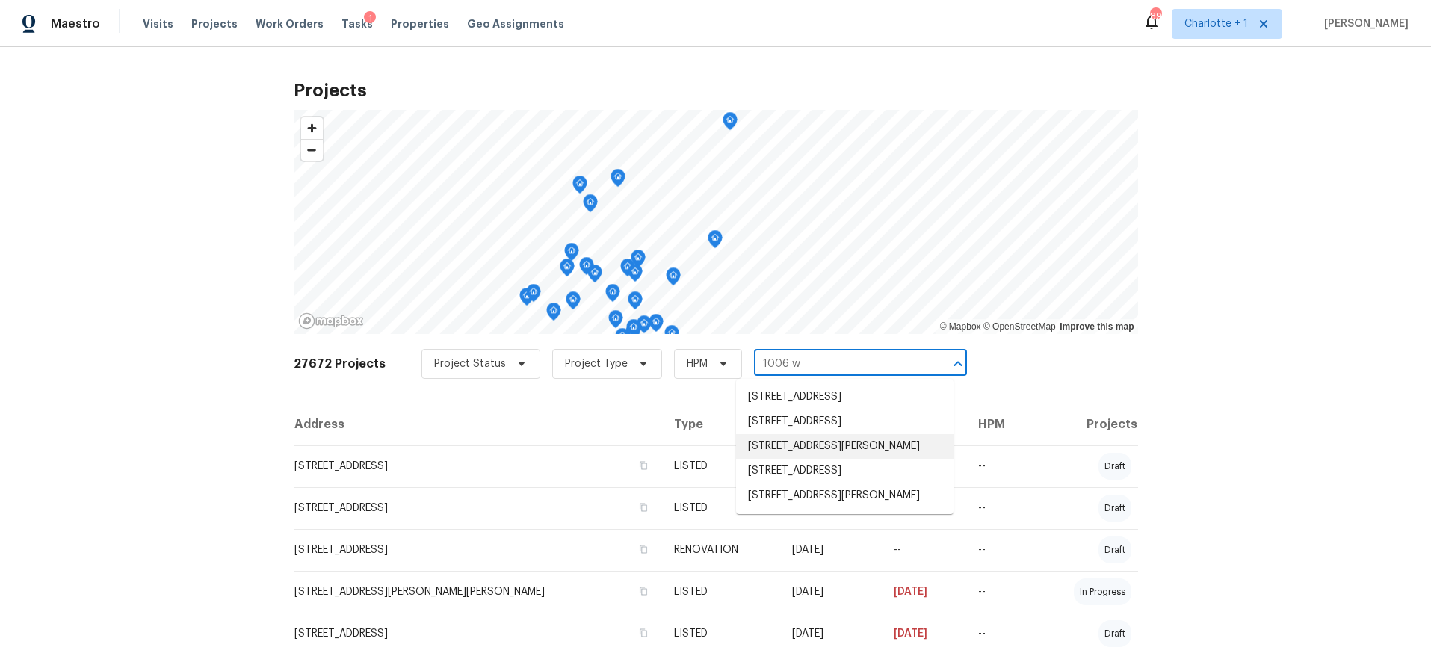
click at [791, 459] on li "1006 Wilson Blvd, Dallas, NC 28034" at bounding box center [844, 446] width 217 height 25
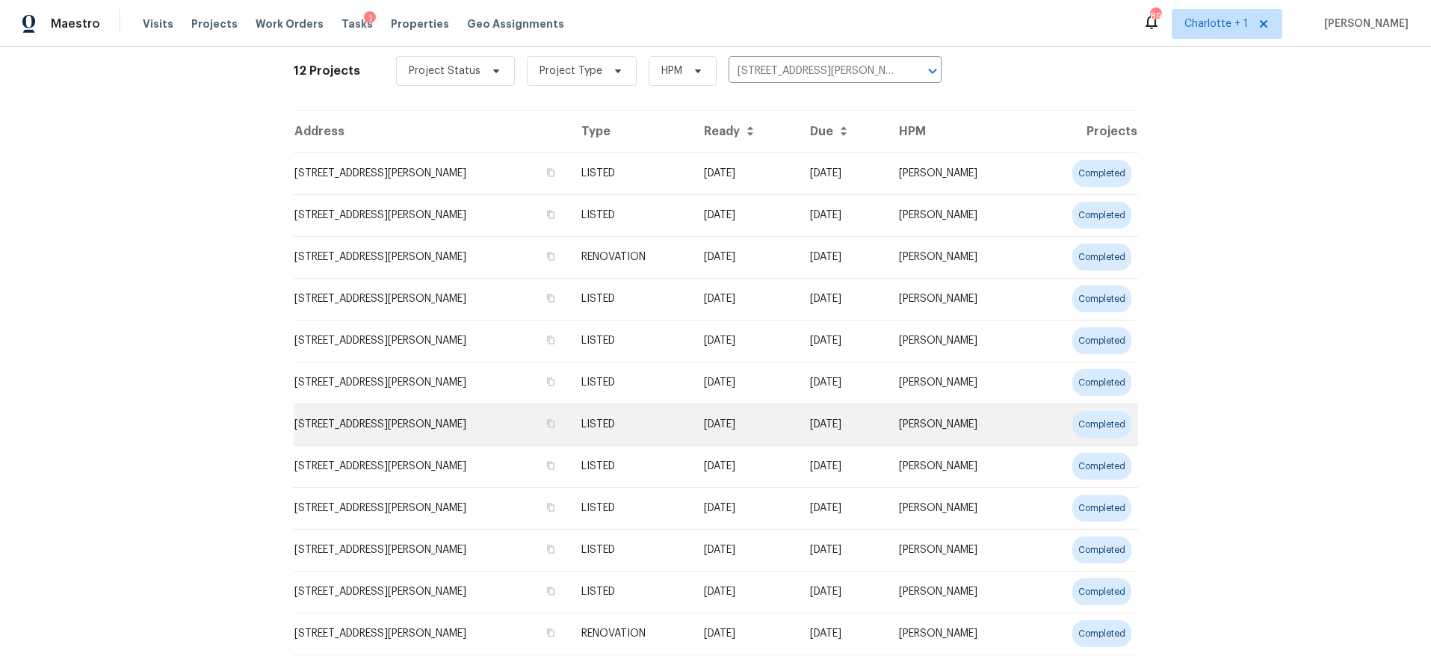
scroll to position [284, 0]
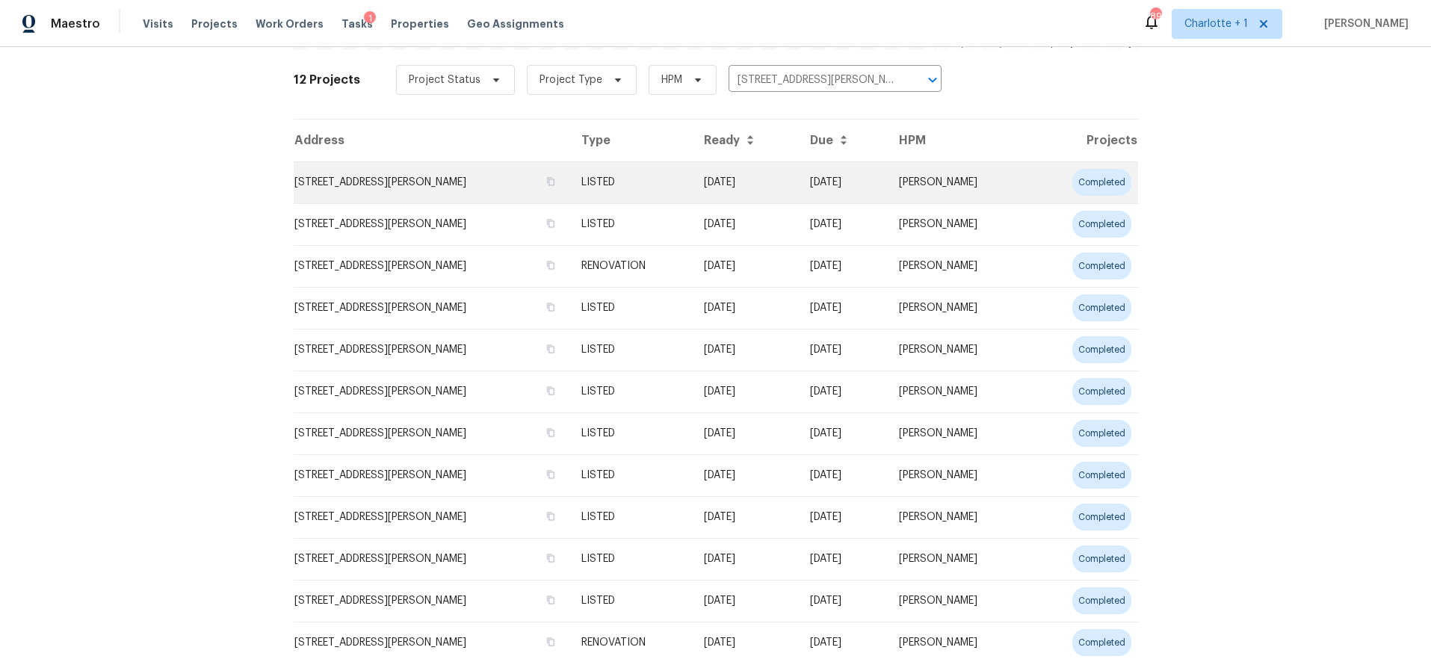
click at [418, 176] on td "1006 Wilson Blvd, Dallas, NC 28034" at bounding box center [432, 182] width 276 height 42
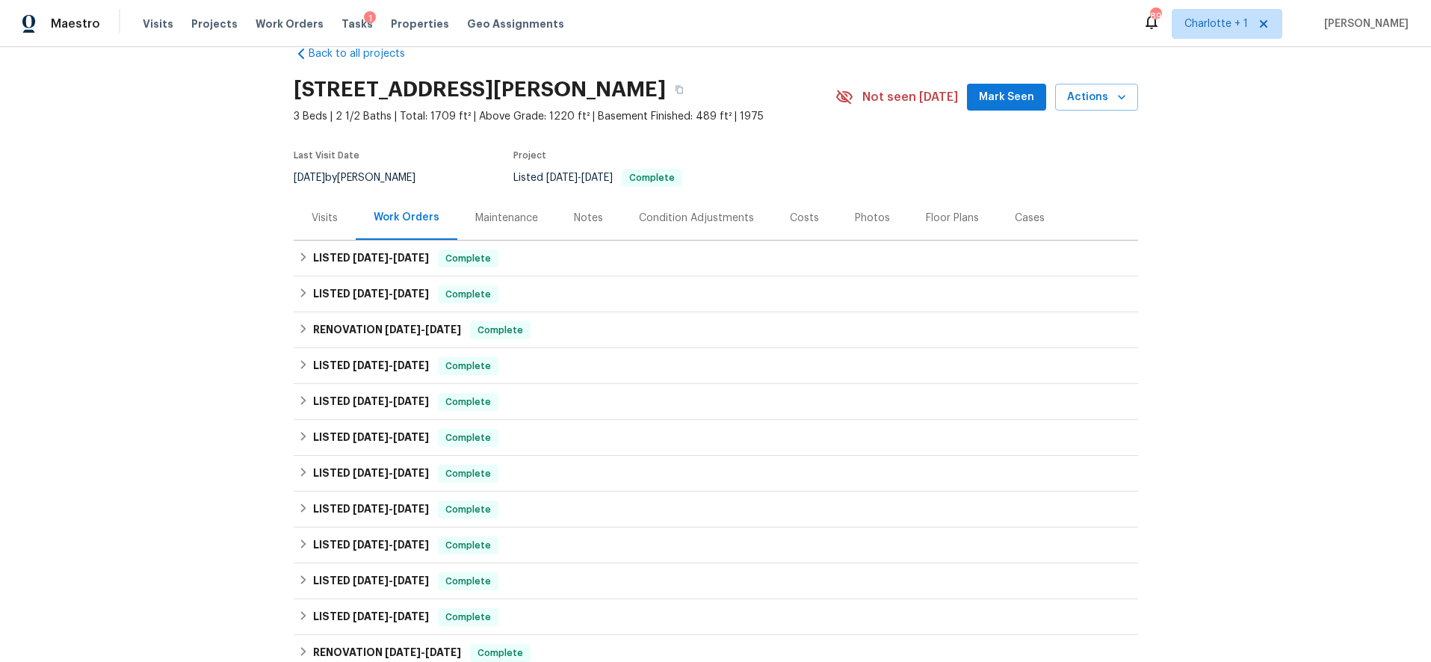
scroll to position [21, 0]
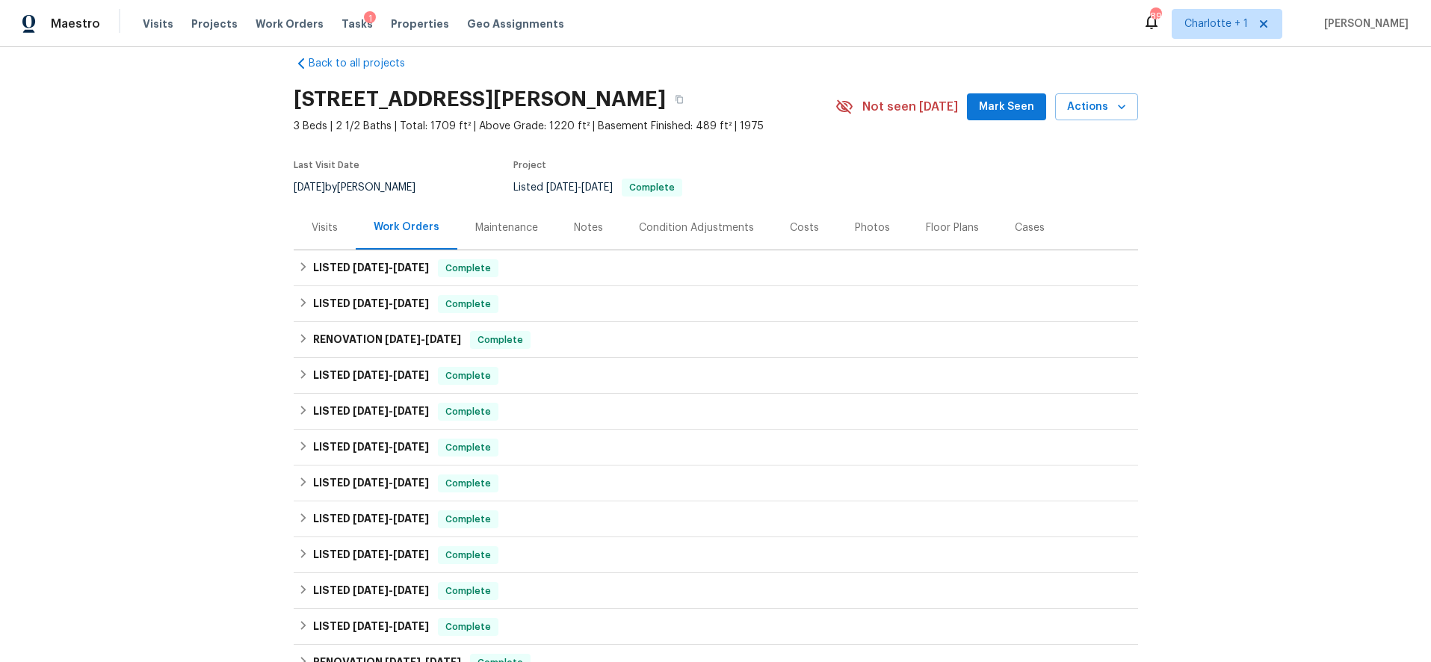
click at [309, 215] on div "Visits" at bounding box center [325, 227] width 62 height 44
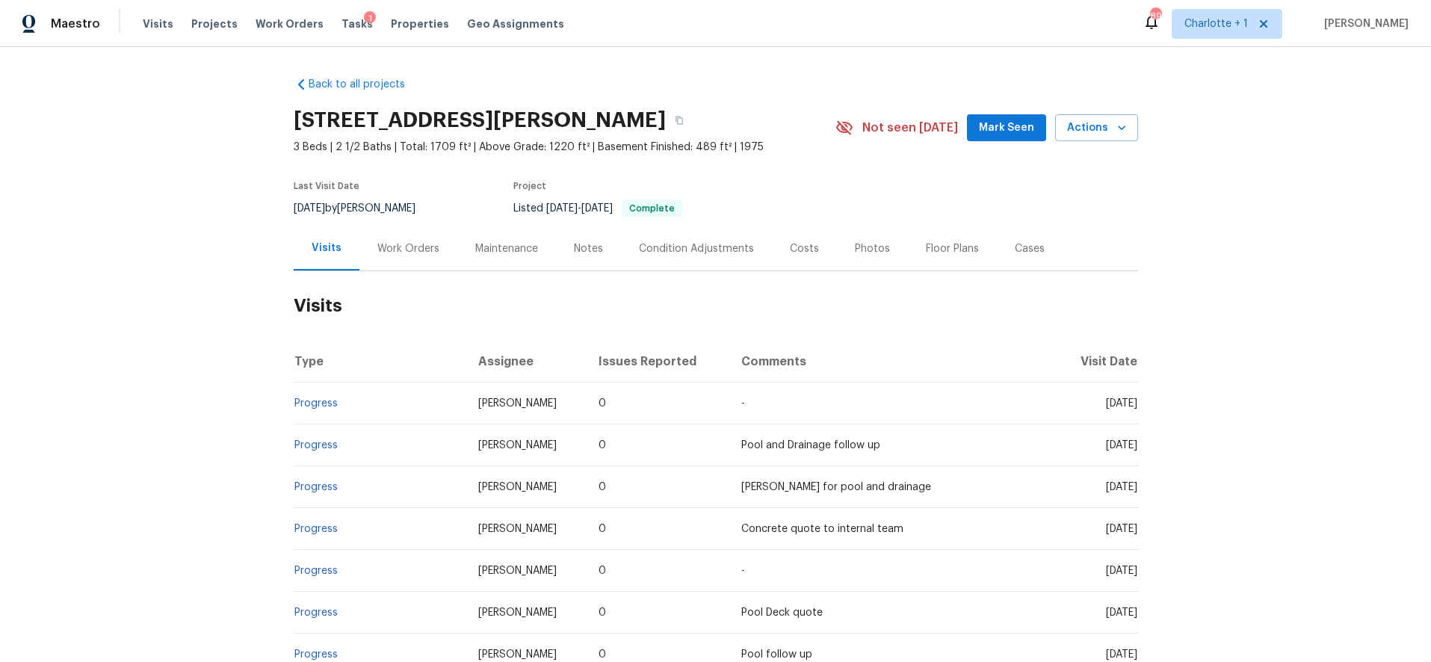
click at [1321, 234] on div "Back to all projects 1006 Wilson Blvd, Dallas, NC 28034 3 Beds | 2 1/2 Baths | …" at bounding box center [715, 354] width 1431 height 615
click at [873, 249] on div "Photos" at bounding box center [872, 248] width 35 height 15
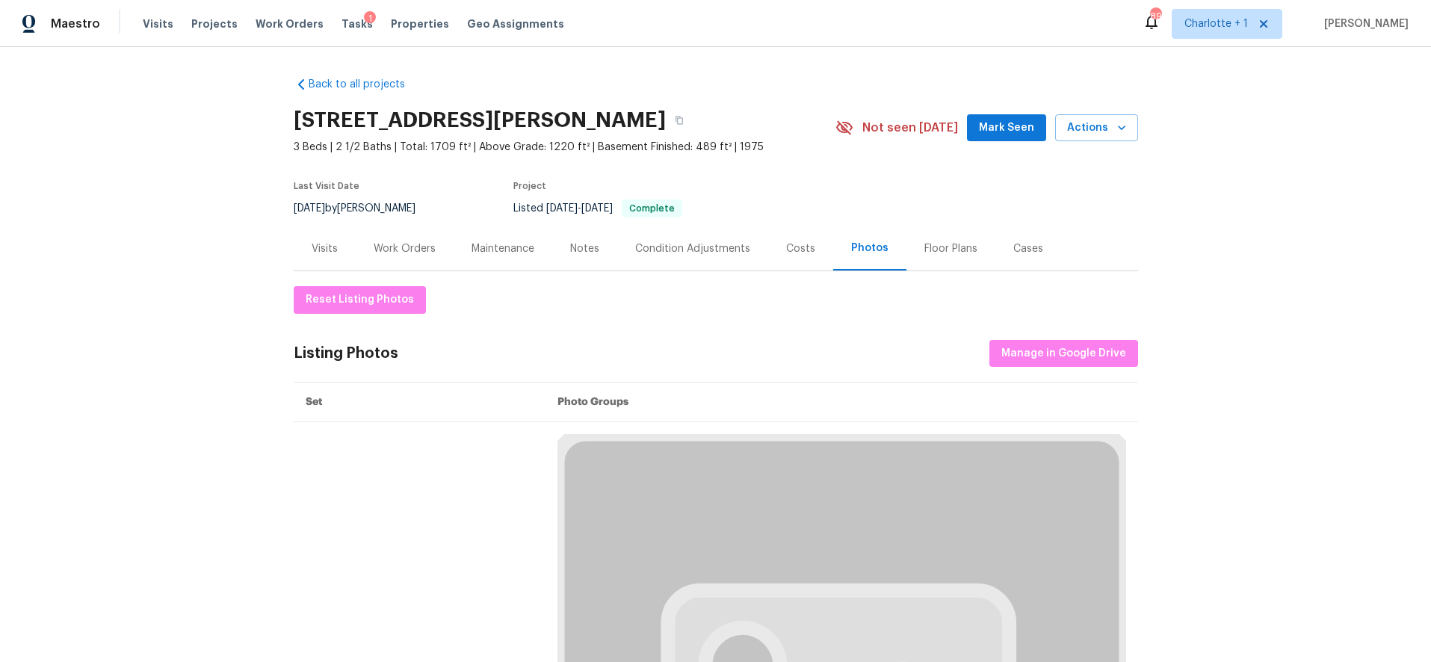
click at [1351, 150] on div "Back to all projects 1006 Wilson Blvd, Dallas, NC 28034 3 Beds | 2 1/2 Baths | …" at bounding box center [715, 354] width 1431 height 615
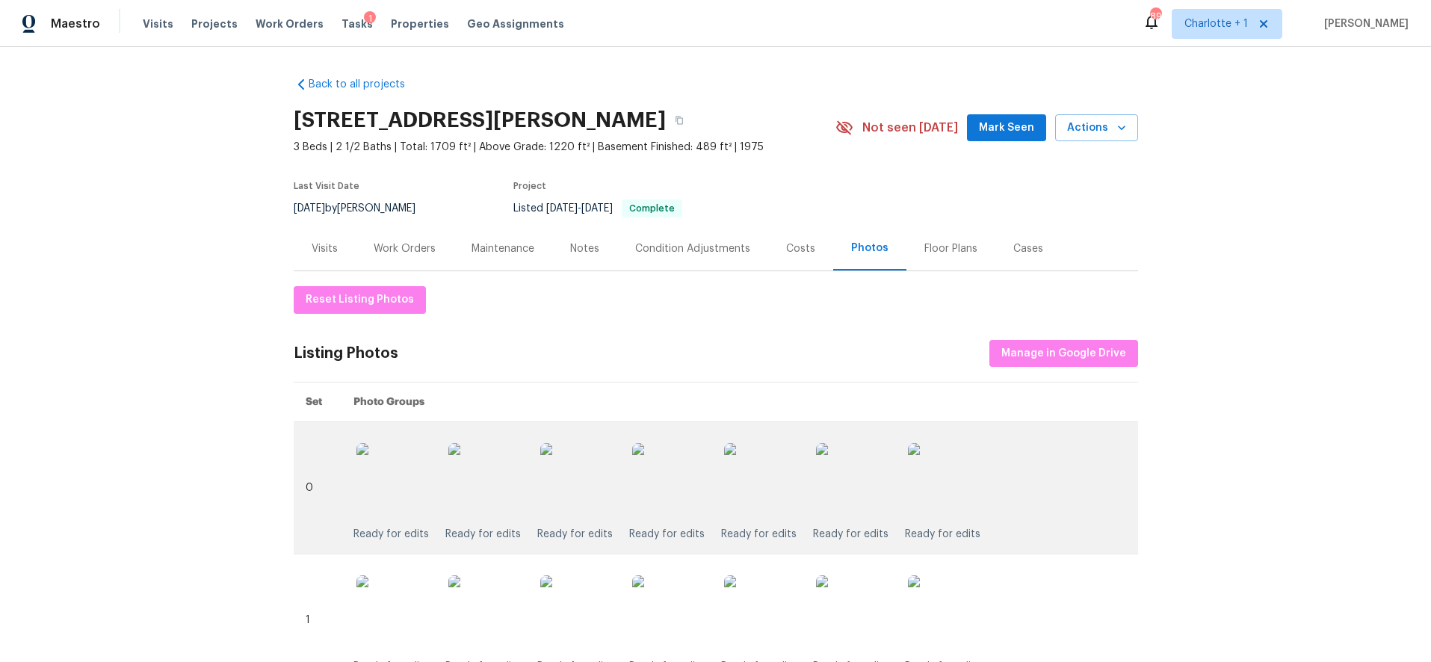
click at [667, 473] on img at bounding box center [669, 480] width 75 height 75
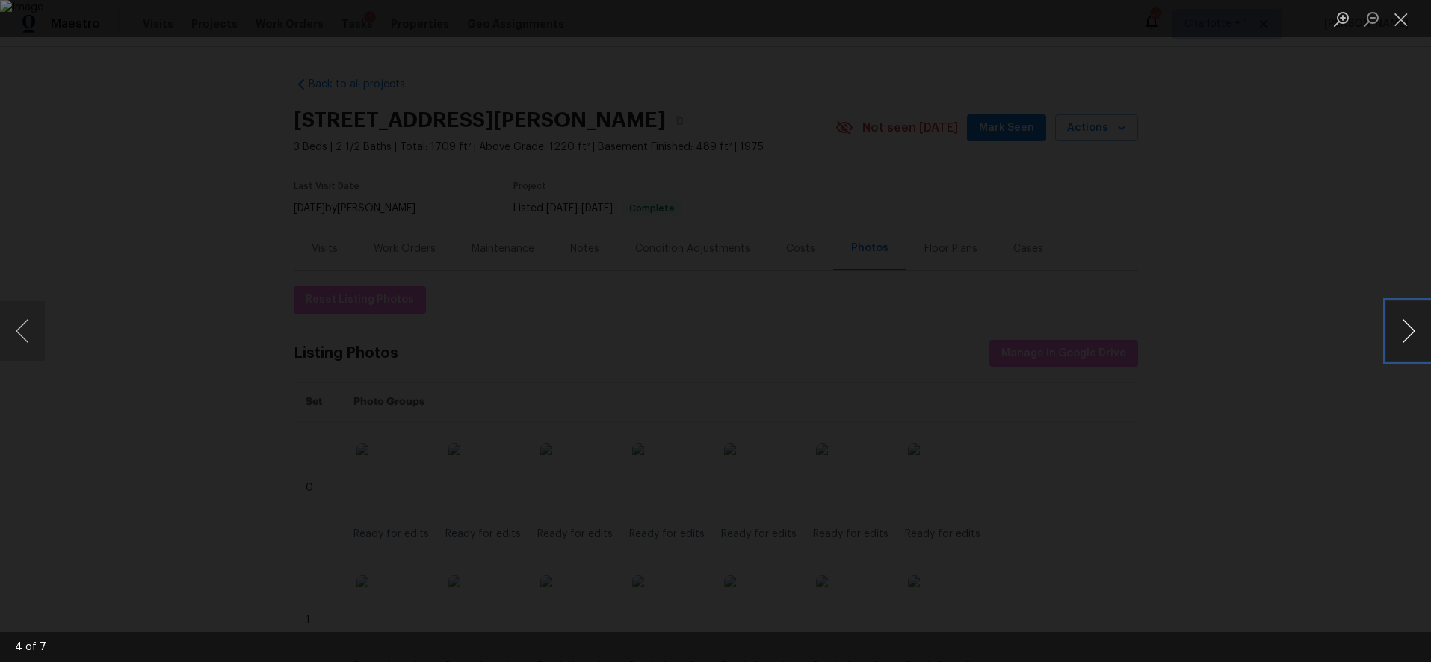
click at [1399, 329] on button "Next image" at bounding box center [1408, 331] width 45 height 60
click at [1339, 265] on div "Lightbox" at bounding box center [715, 331] width 1431 height 662
click at [1261, 179] on div "Lightbox" at bounding box center [715, 331] width 1431 height 662
click at [1401, 17] on button "Close lightbox" at bounding box center [1401, 19] width 30 height 26
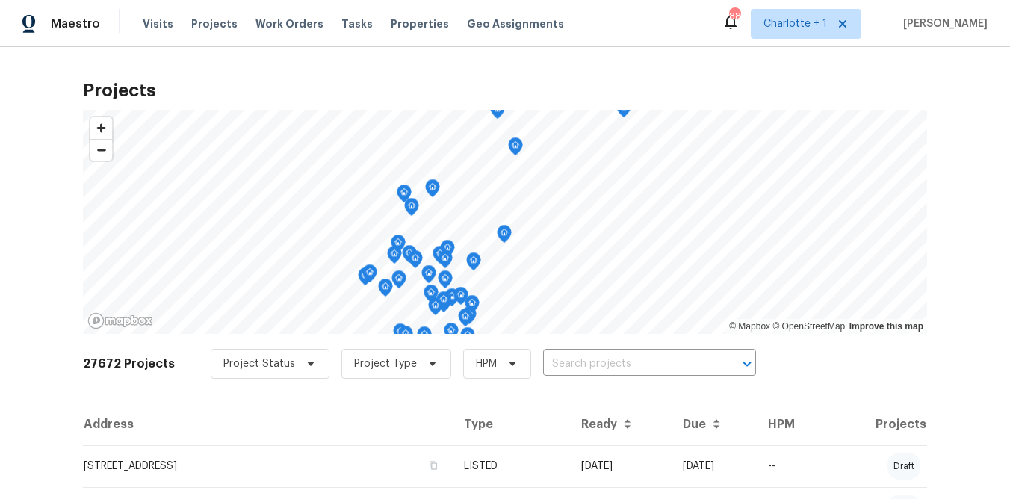
drag, startPoint x: 27, startPoint y: 213, endPoint x: 33, endPoint y: 347, distance: 133.9
click at [28, 214] on div "Projects © Mapbox © OpenStreetMap Improve this map 27672 Projects Project Statu…" at bounding box center [505, 273] width 1010 height 452
